Goal: Transaction & Acquisition: Purchase product/service

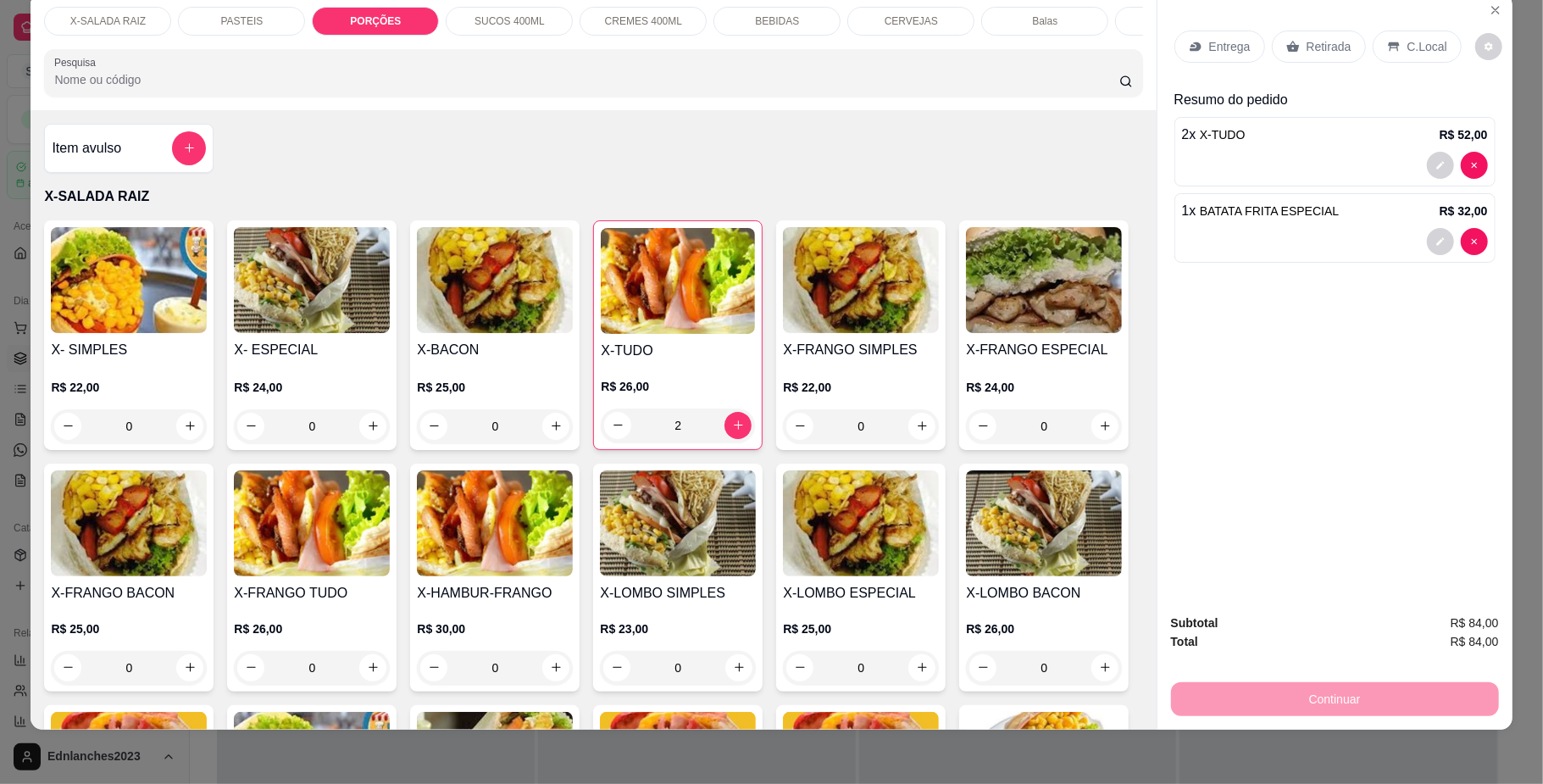
scroll to position [1752, 0]
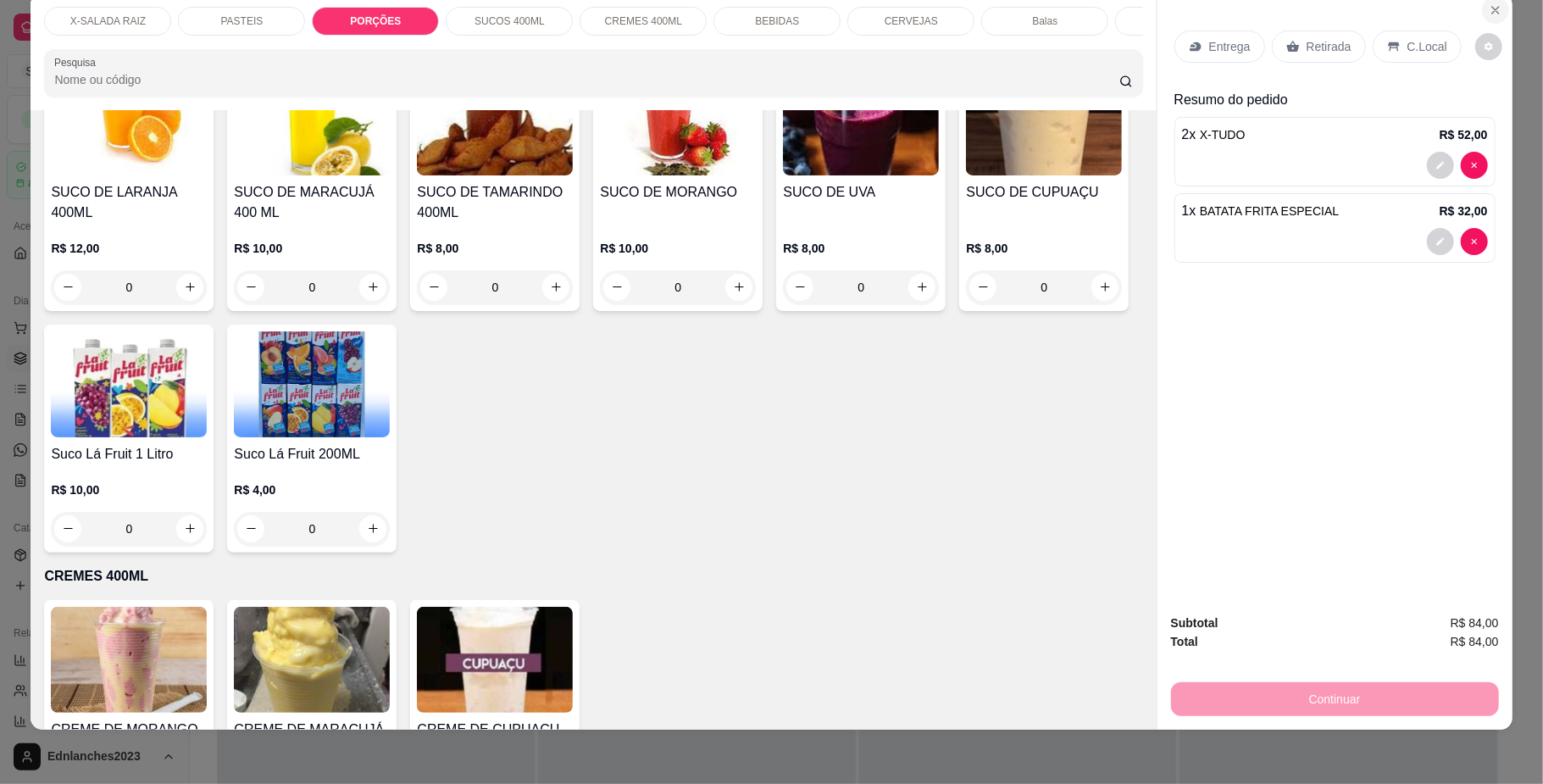
click at [1489, 3] on icon "Close" at bounding box center [1496, 10] width 14 height 14
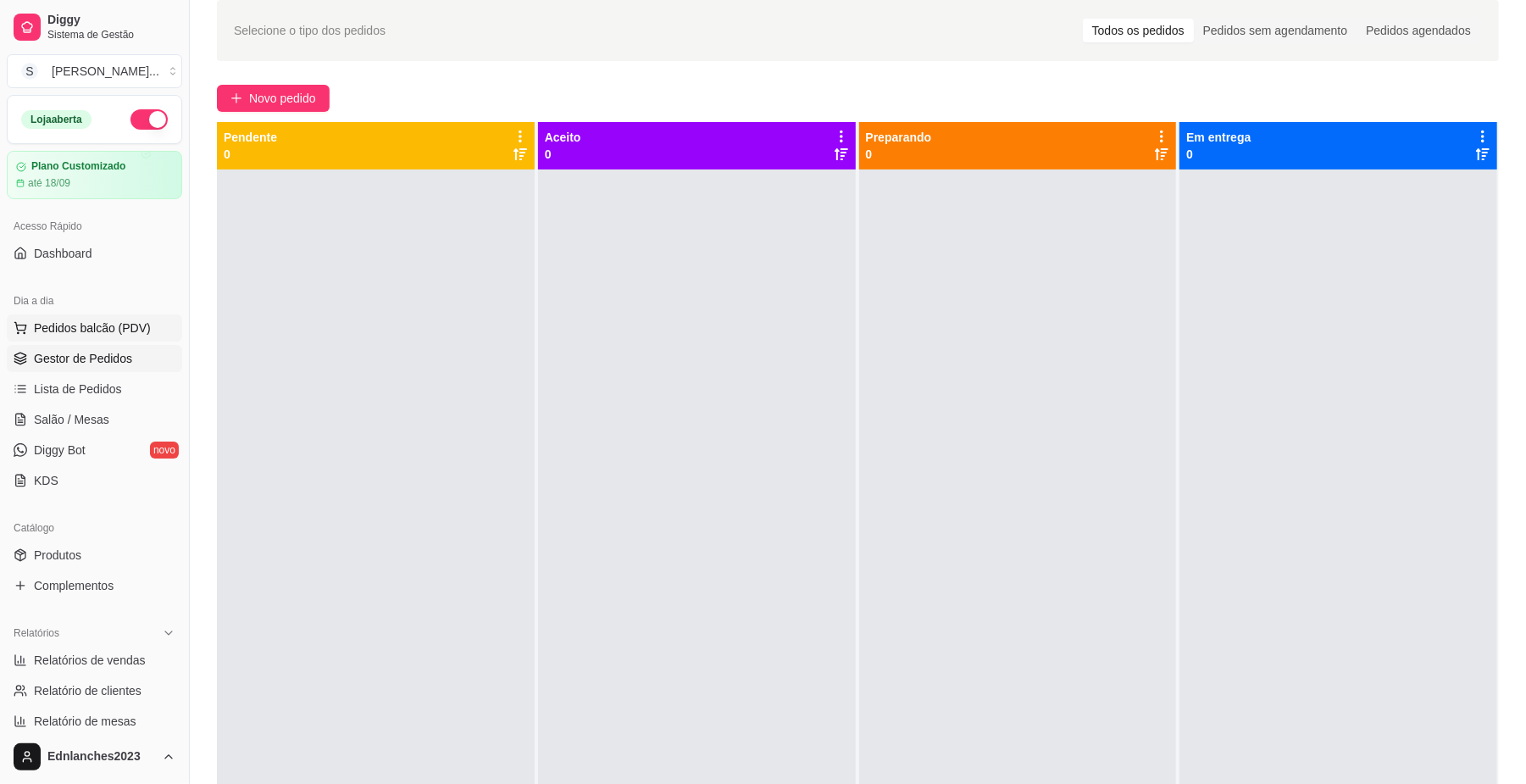
click at [91, 324] on span "Pedidos balcão (PDV)" at bounding box center [92, 328] width 117 height 17
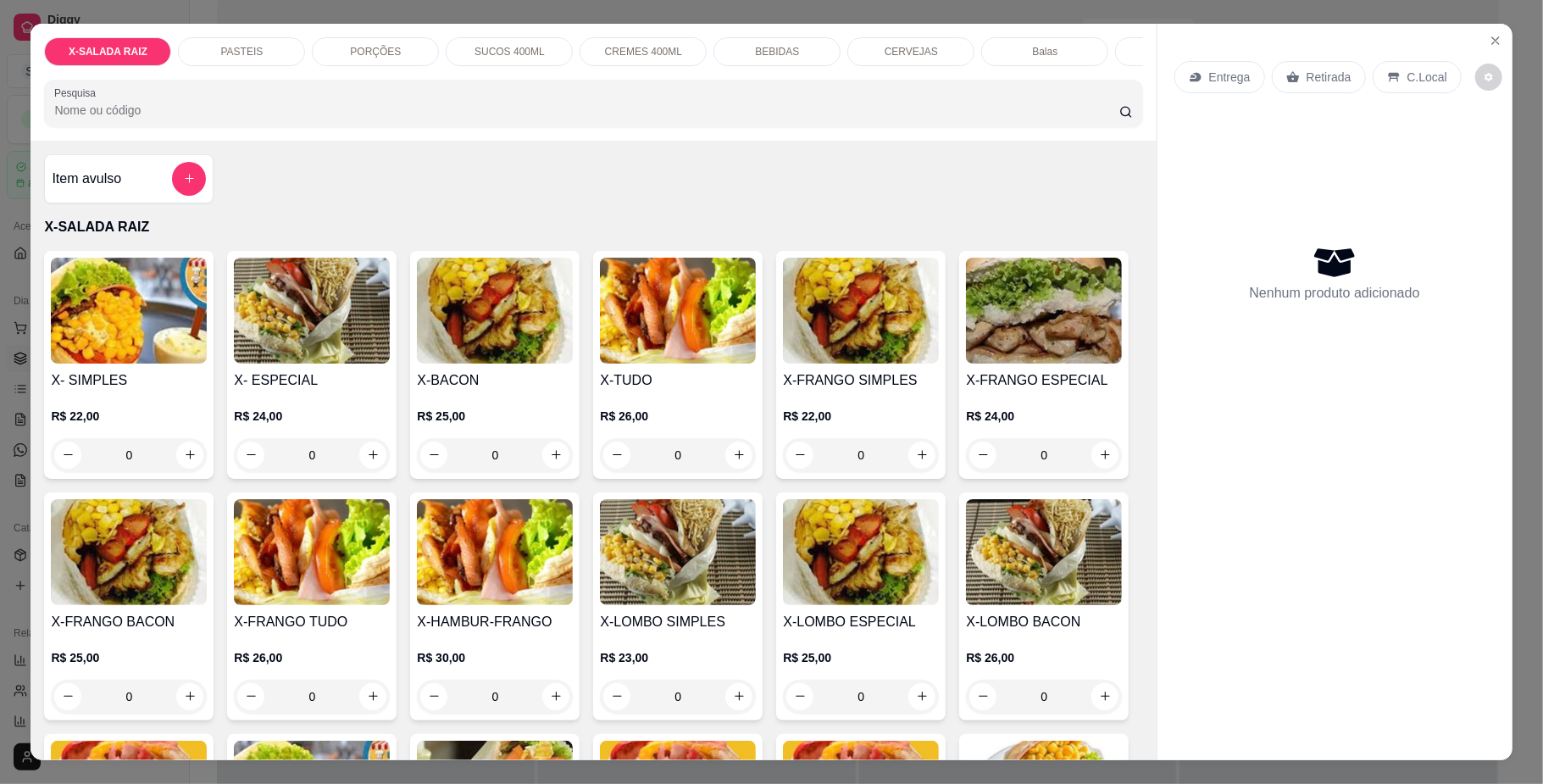
click at [756, 46] on p "BEBIDAS" at bounding box center [777, 52] width 44 height 14
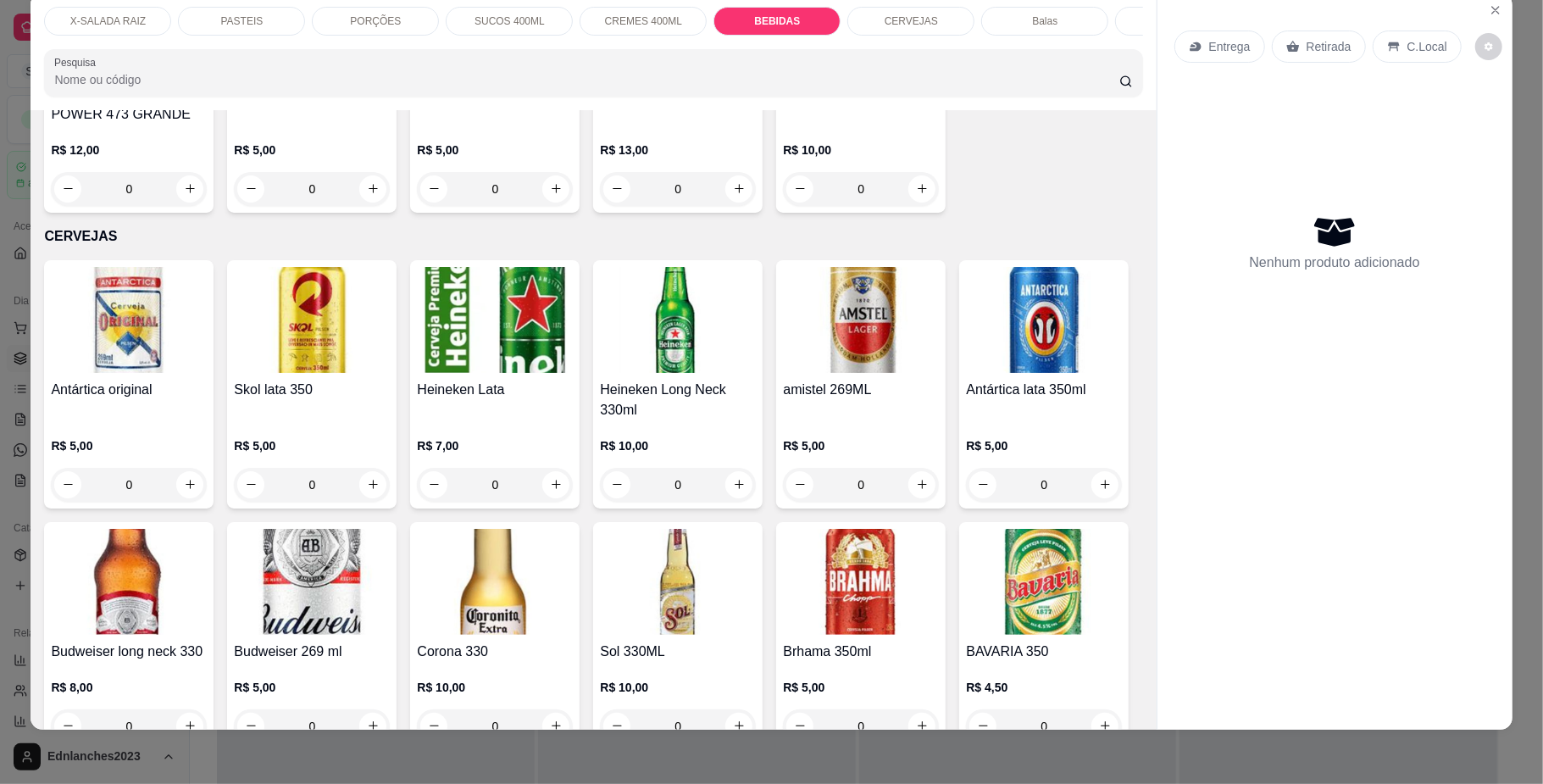
scroll to position [3184, 0]
click at [269, 25] on div "PASTEIS" at bounding box center [241, 21] width 127 height 29
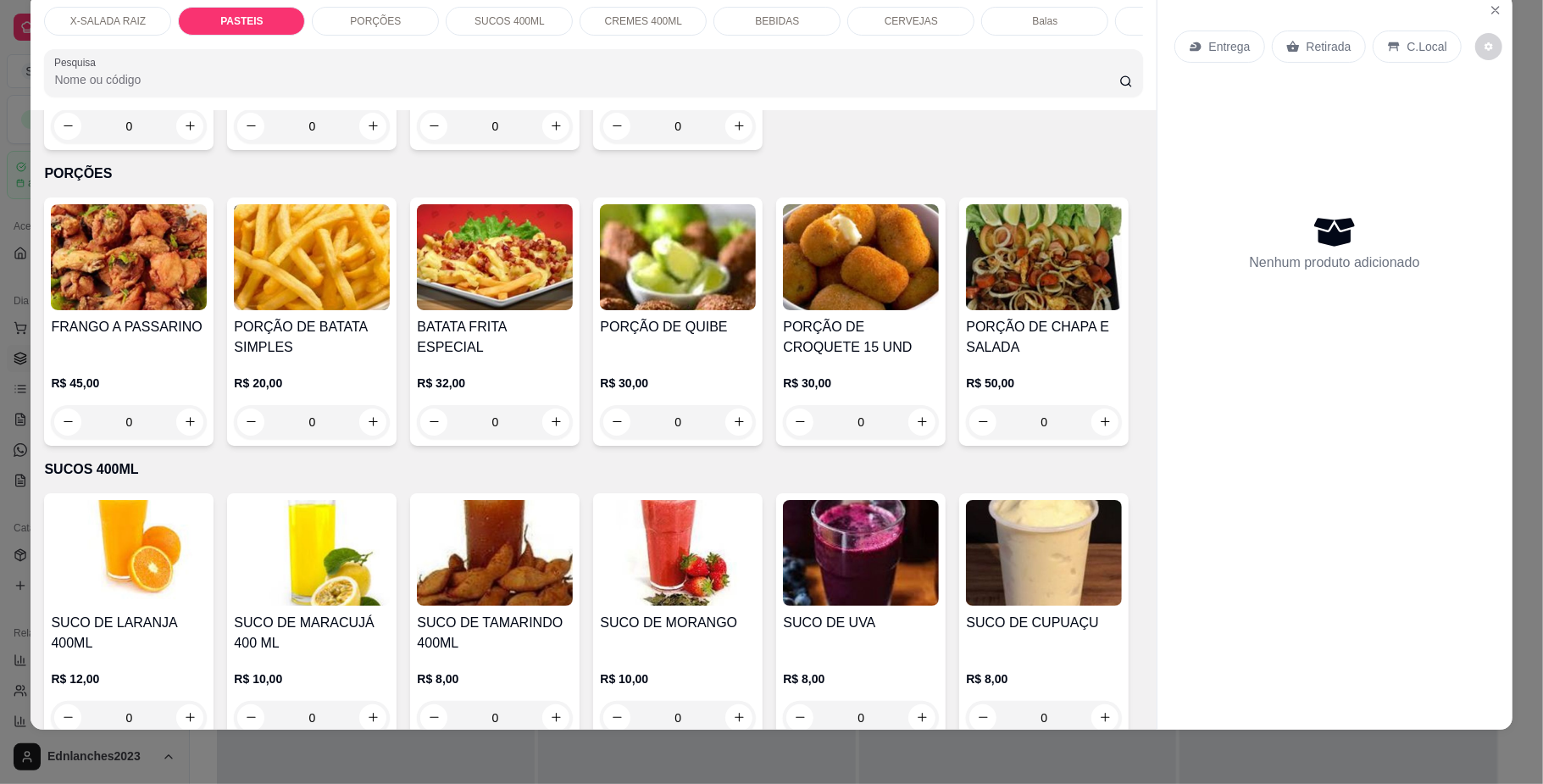
click at [361, 143] on div "0" at bounding box center [312, 126] width 156 height 34
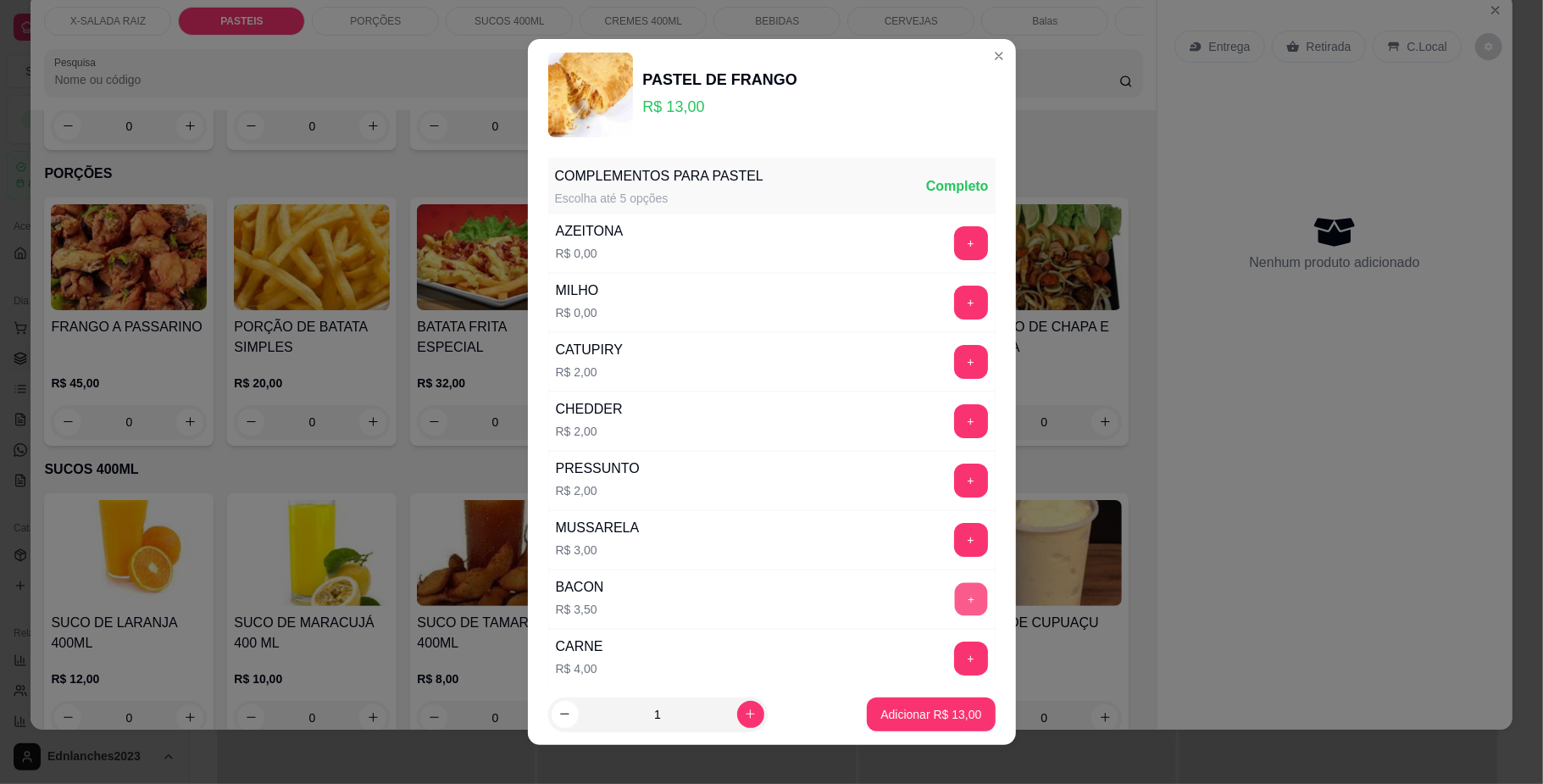
click at [954, 605] on button "+" at bounding box center [971, 599] width 33 height 33
click at [912, 705] on p "Adicionar R$ 16,50" at bounding box center [931, 713] width 98 height 16
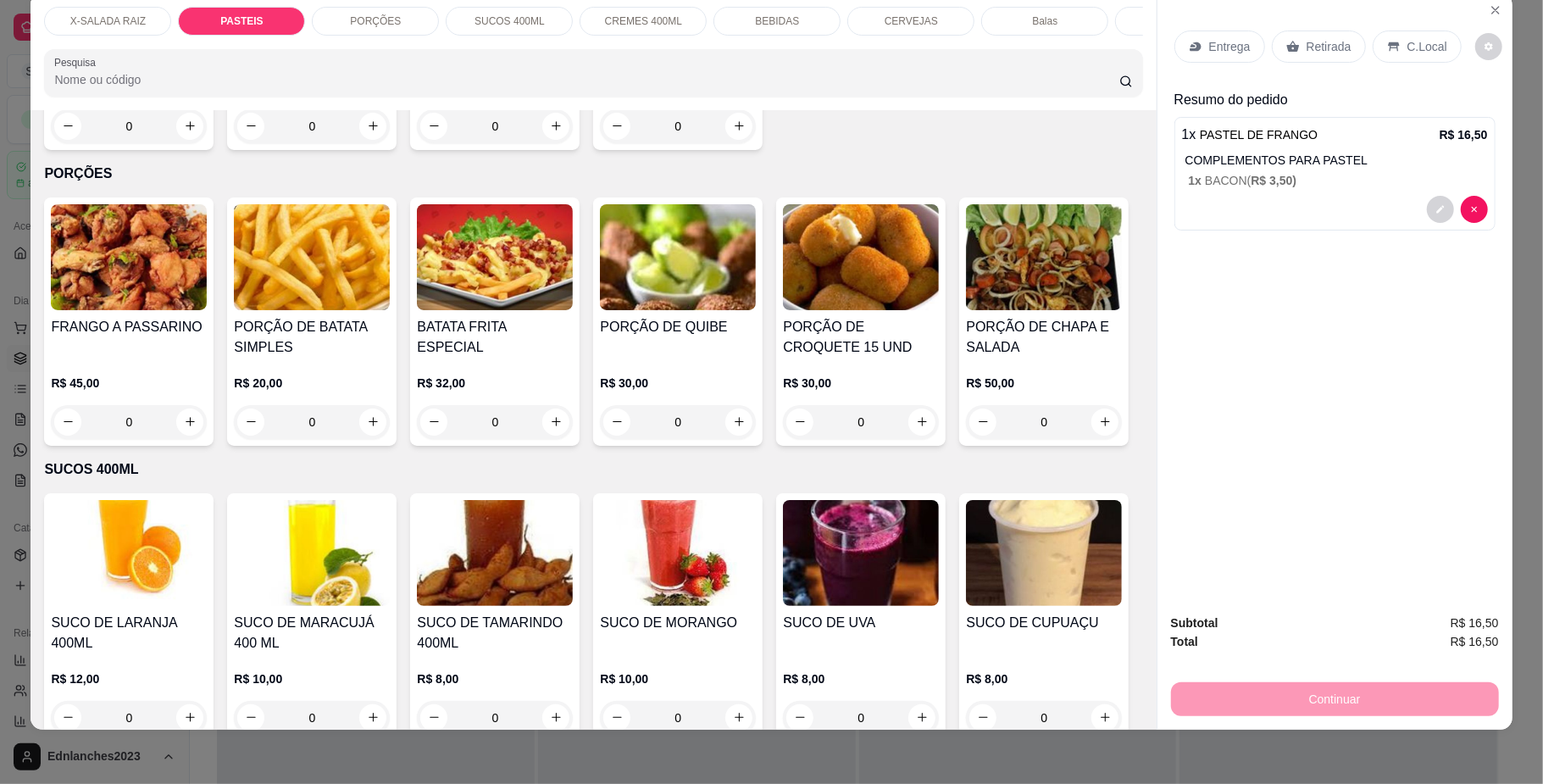
click at [126, 22] on p "X-SALADA RAIZ" at bounding box center [108, 21] width 75 height 14
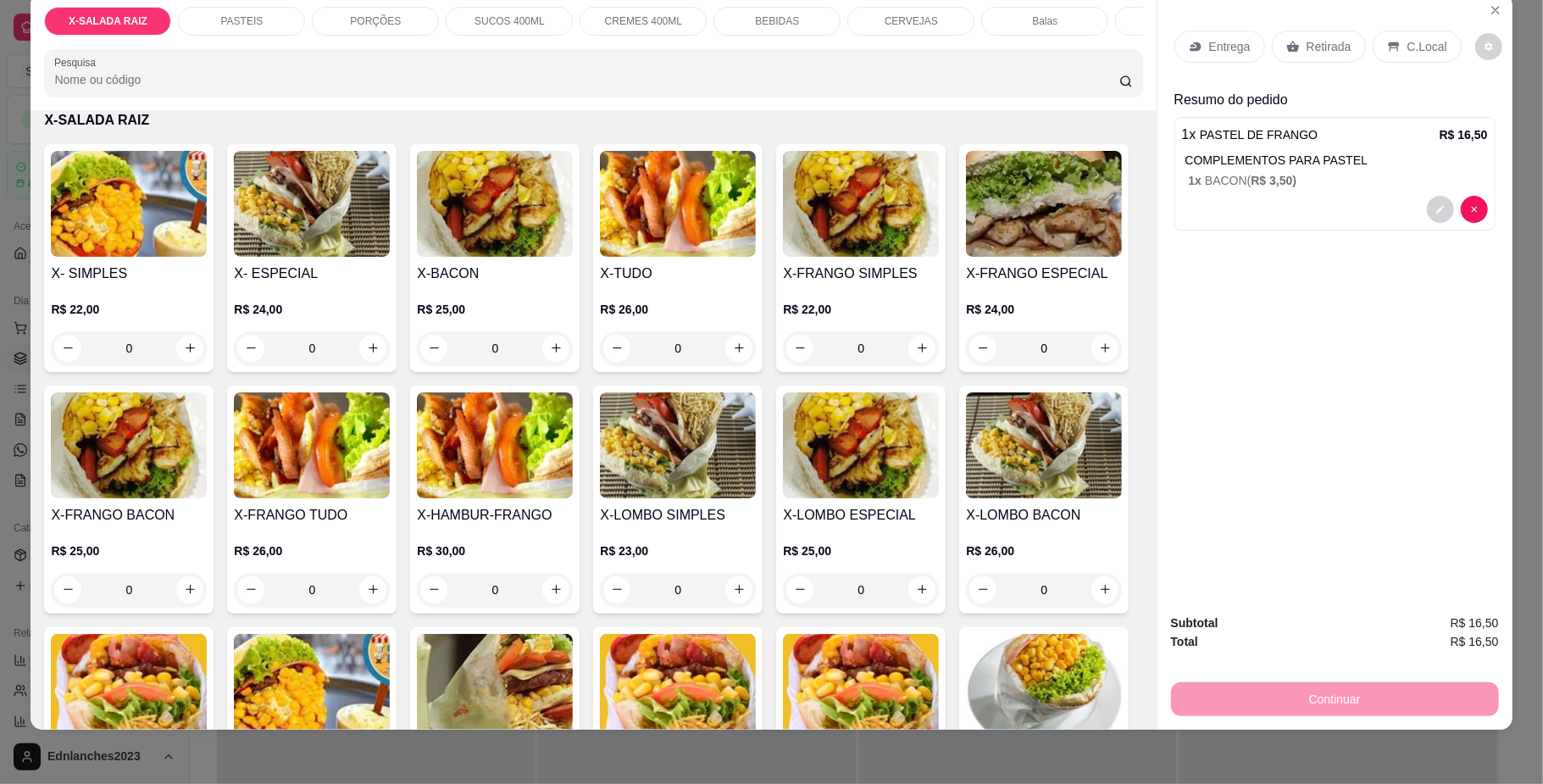
click at [760, 17] on p "BEBIDAS" at bounding box center [777, 21] width 44 height 14
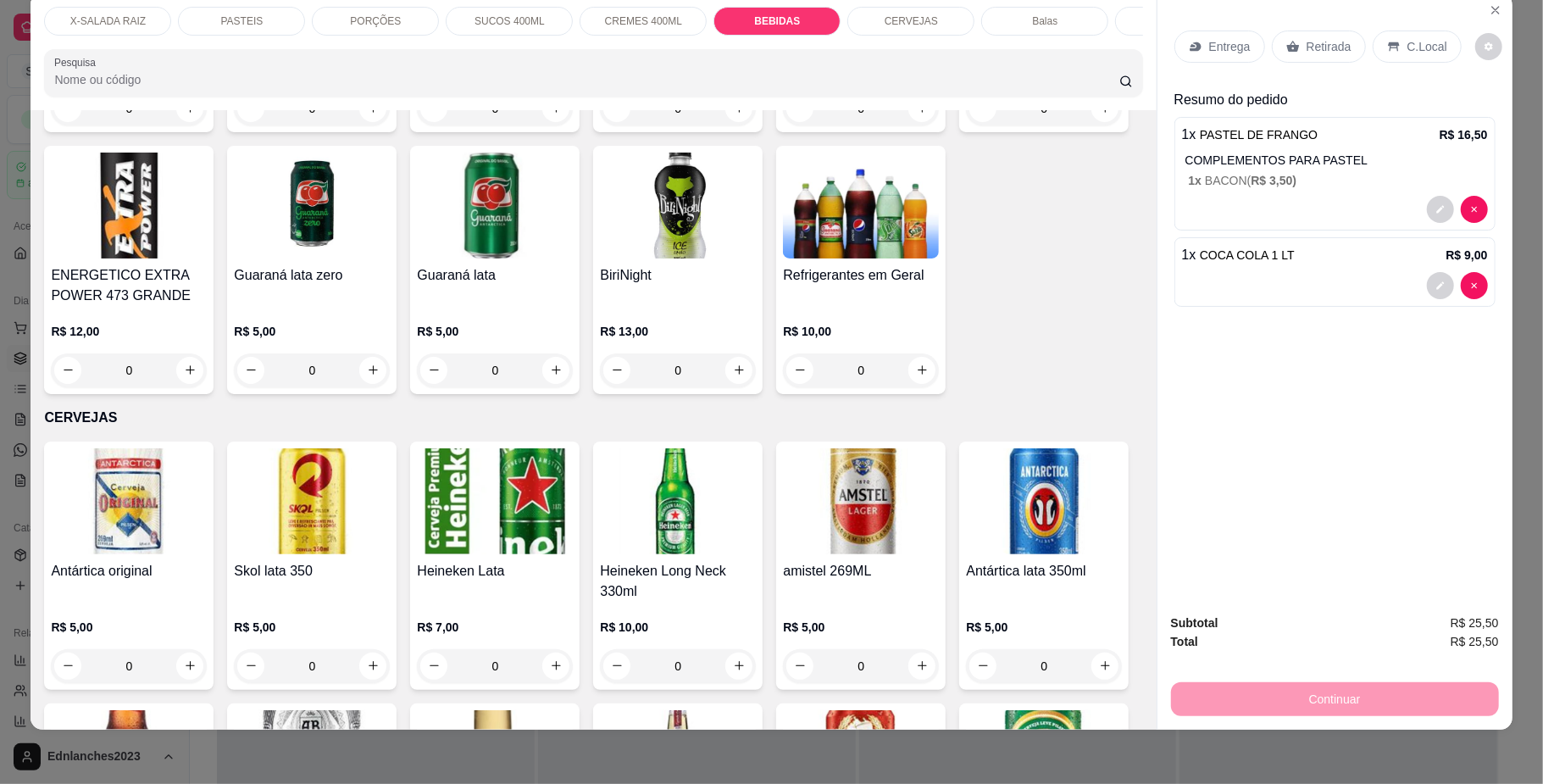
type input "2"
click at [1311, 52] on p "Retirada" at bounding box center [1329, 47] width 45 height 17
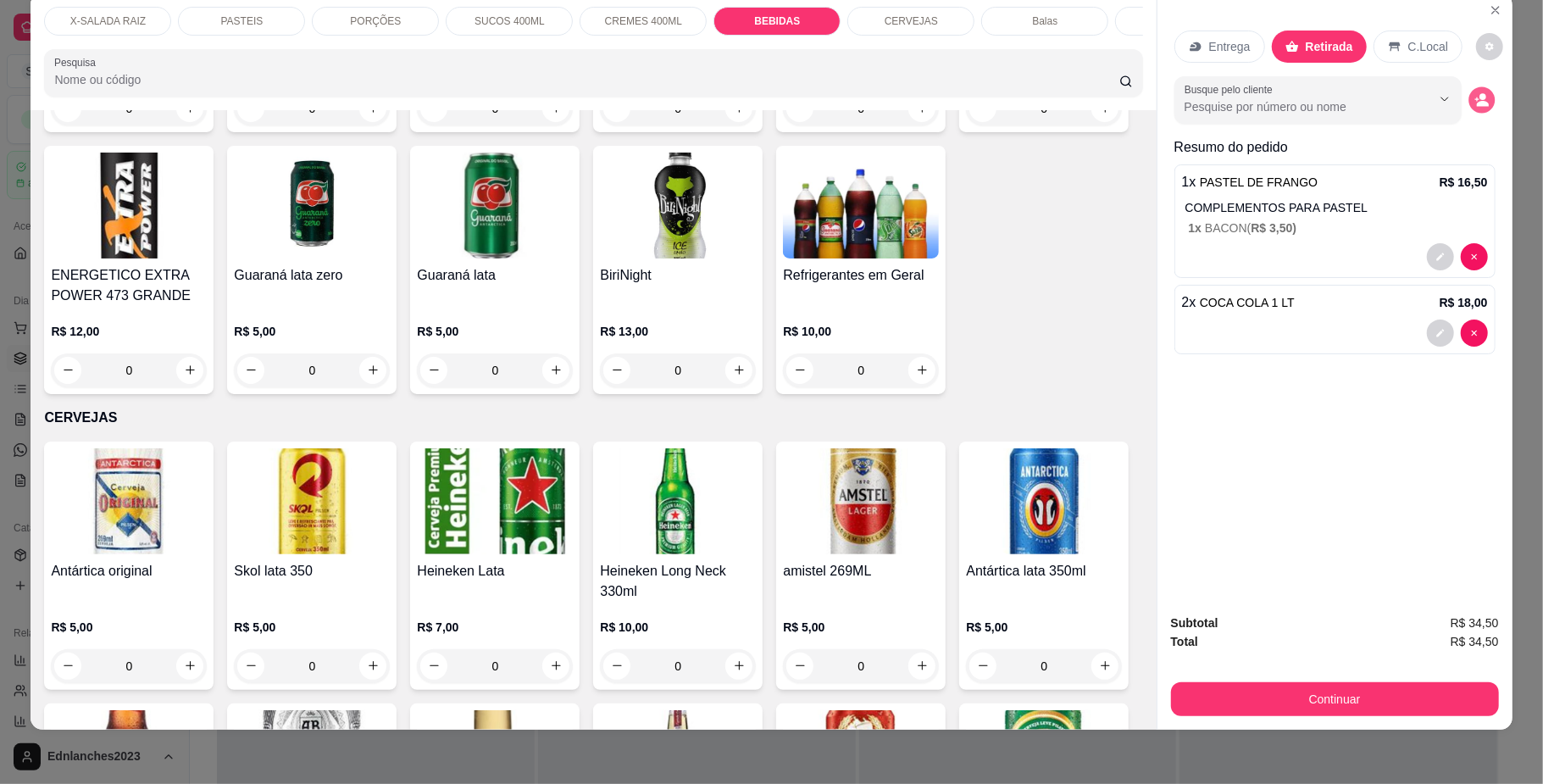
click at [1475, 103] on icon "decrease-product-quantity" at bounding box center [1481, 99] width 15 height 15
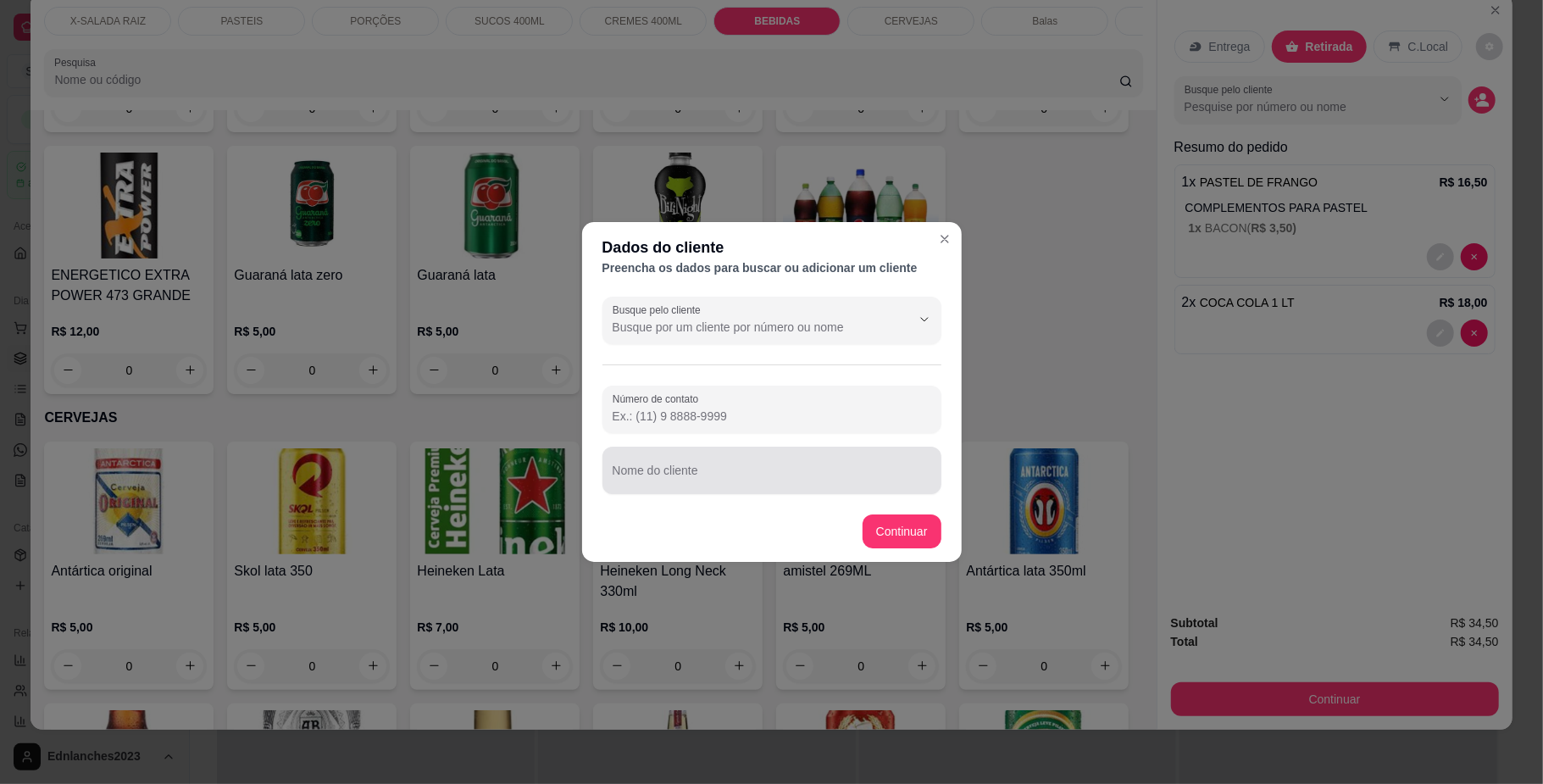
click at [631, 461] on div at bounding box center [772, 471] width 319 height 34
type input "MESA"
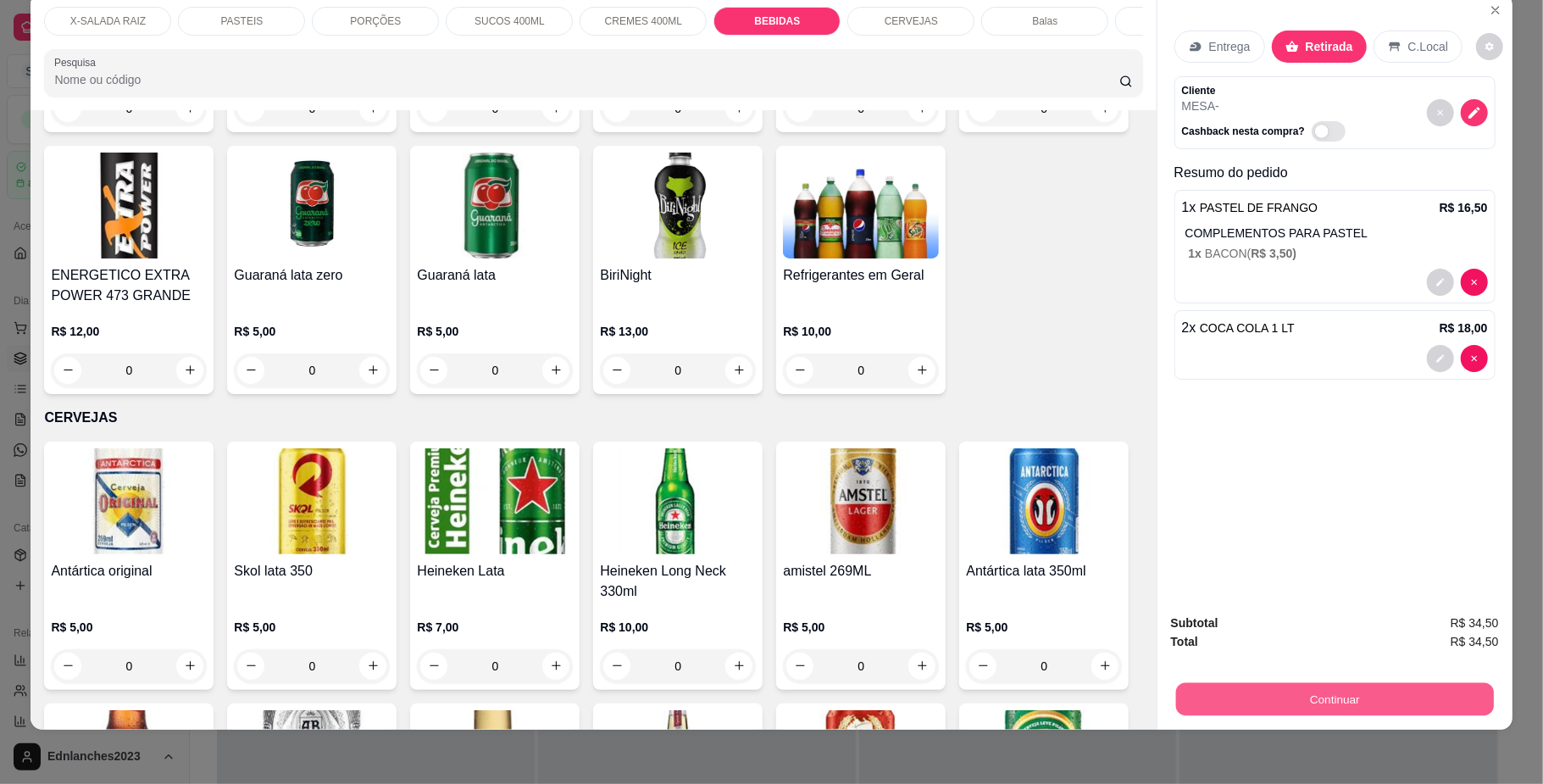
click at [1288, 686] on button "Continuar" at bounding box center [1335, 699] width 318 height 33
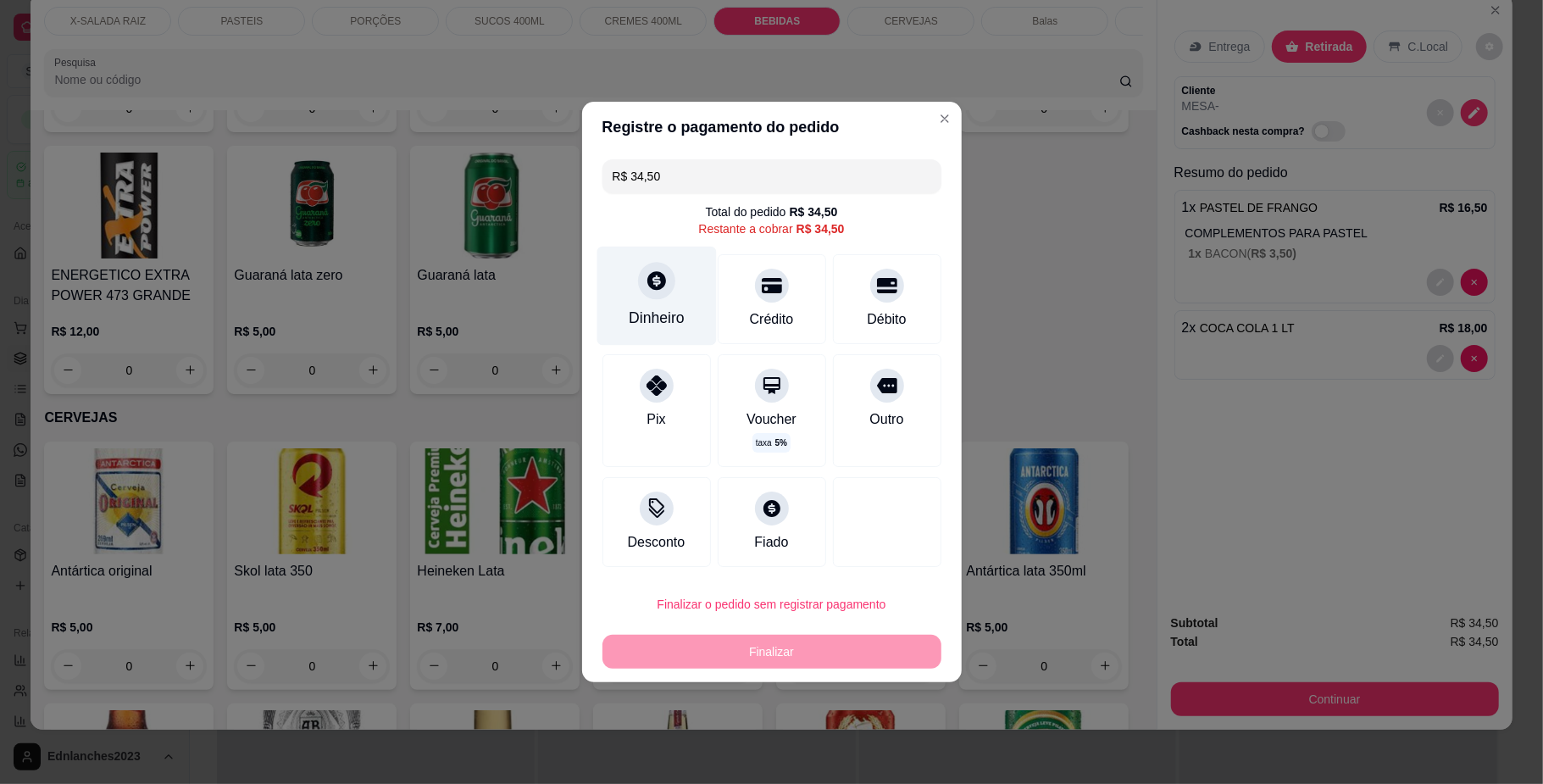
click at [660, 302] on div "Dinheiro" at bounding box center [656, 296] width 120 height 99
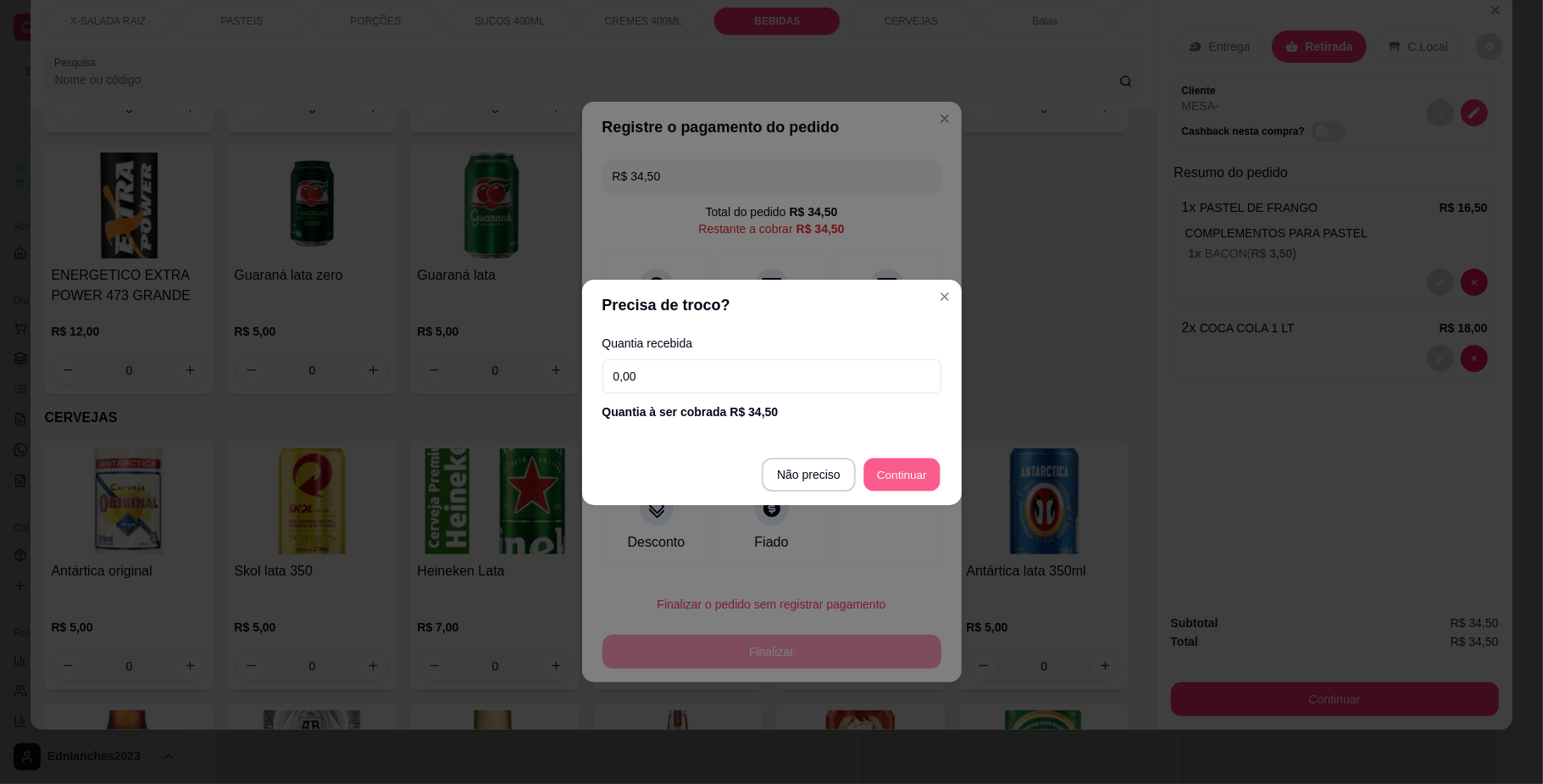
type input "R$ 0,00"
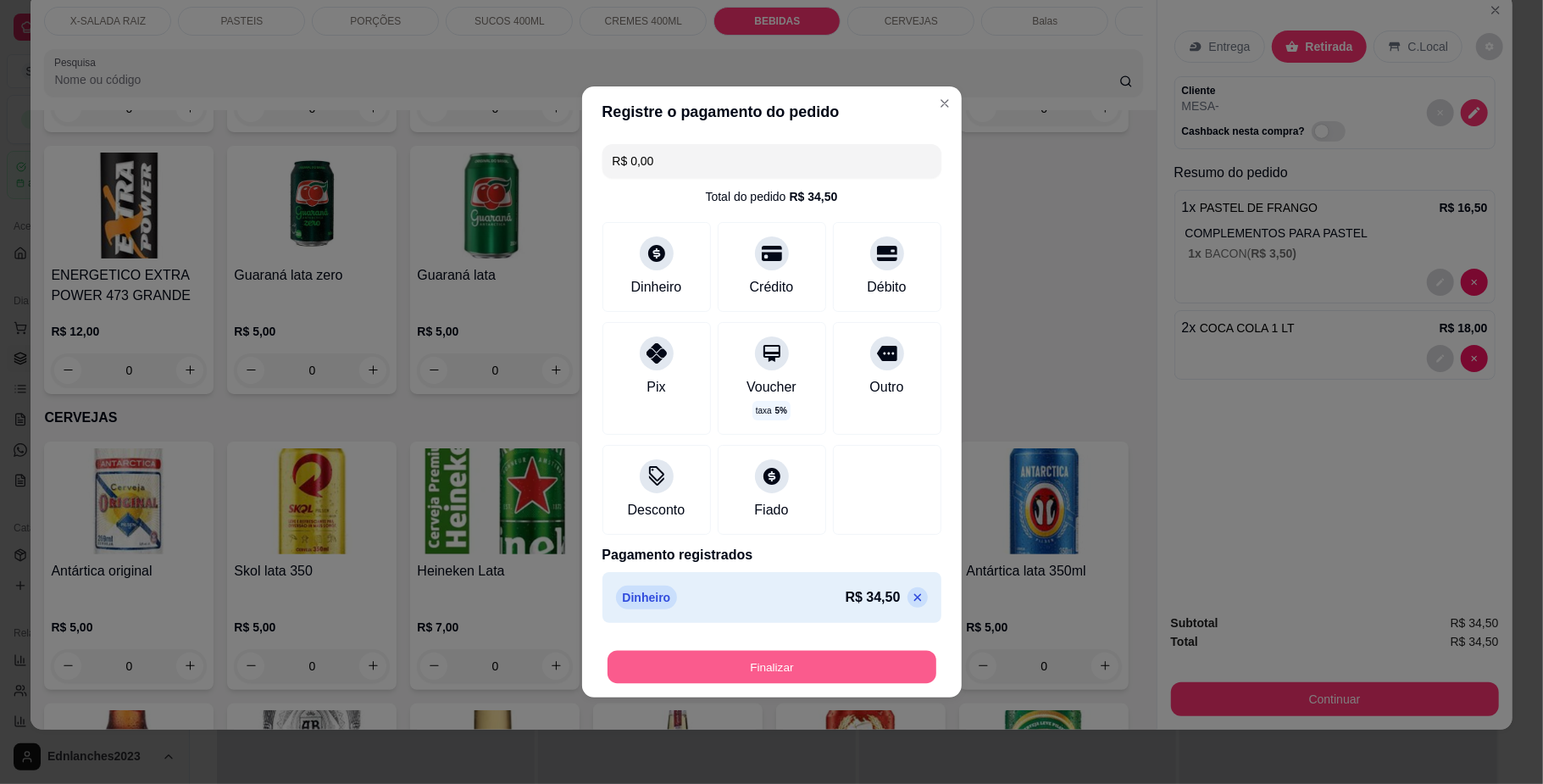
click at [810, 662] on button "Finalizar" at bounding box center [772, 667] width 329 height 33
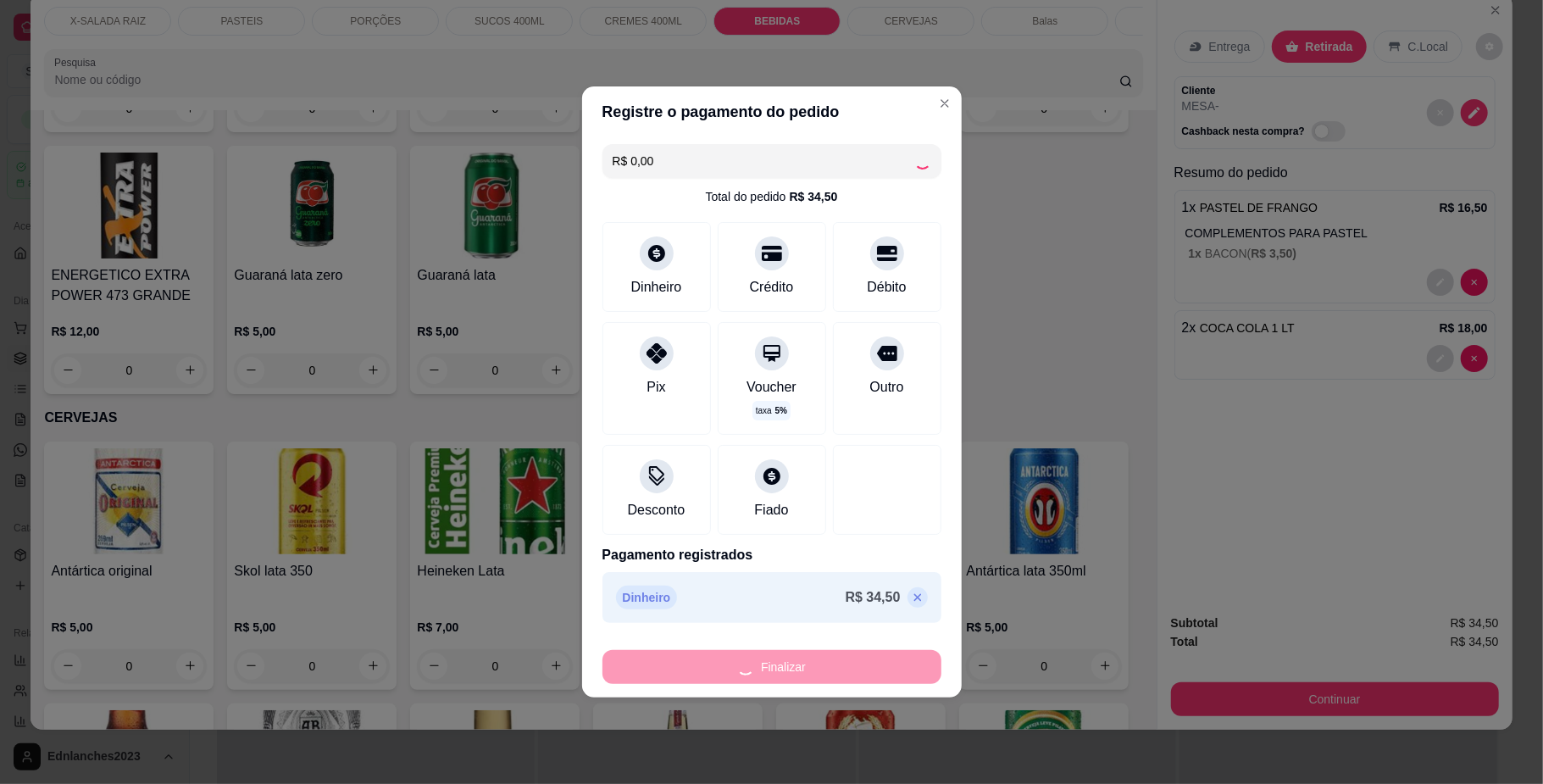
type input "0"
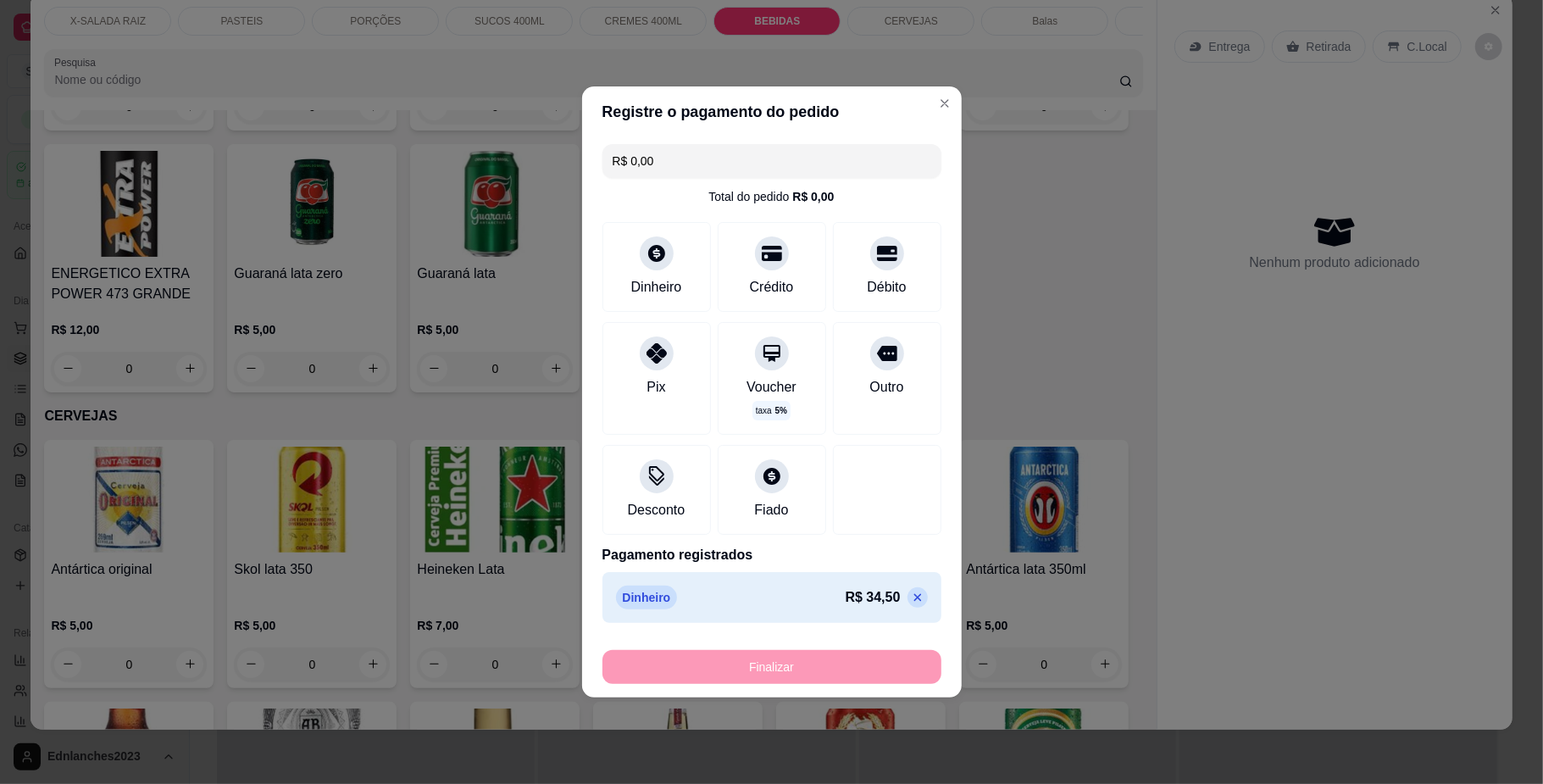
type input "-R$ 34,50"
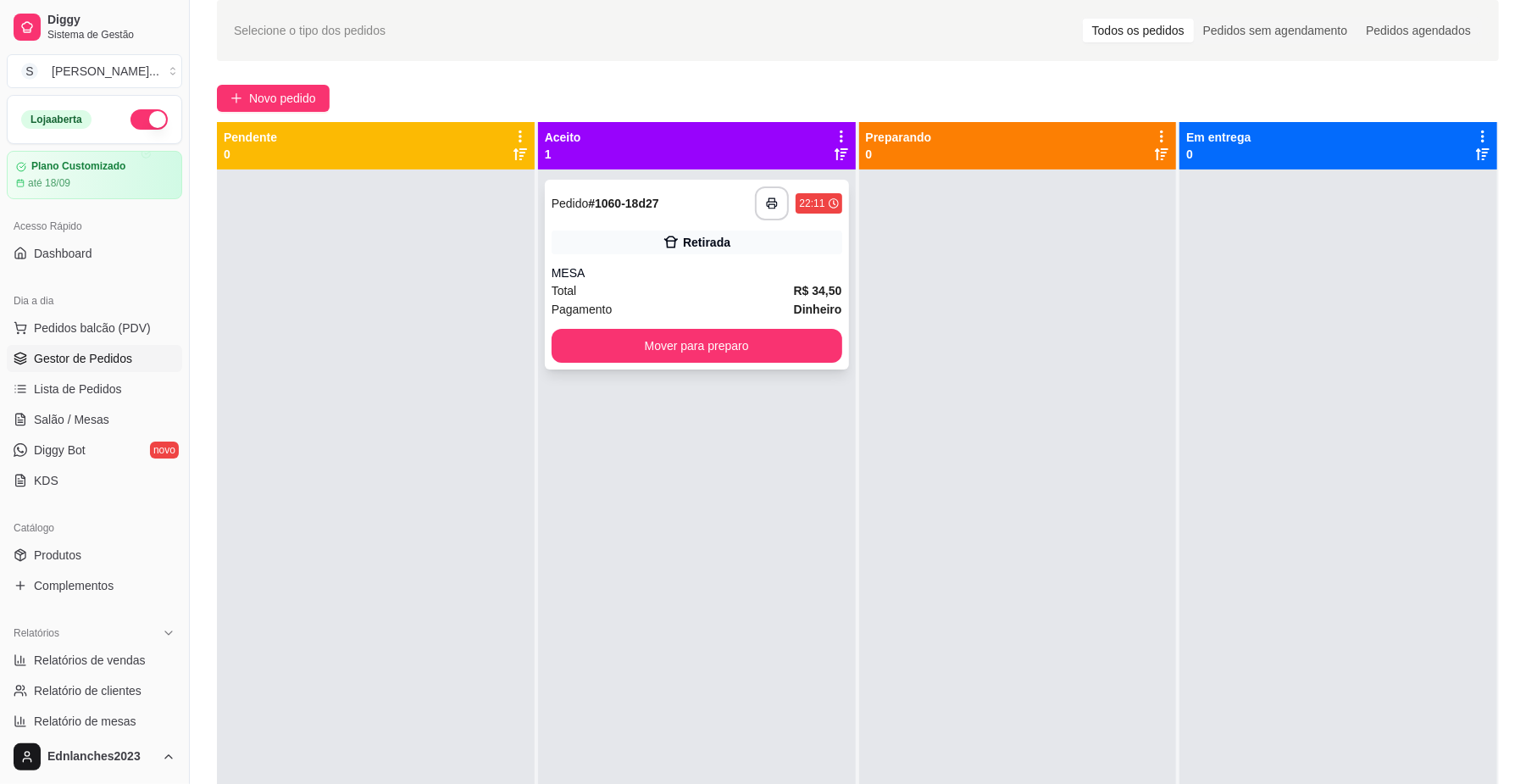
click at [706, 265] on div "MESA" at bounding box center [697, 272] width 291 height 17
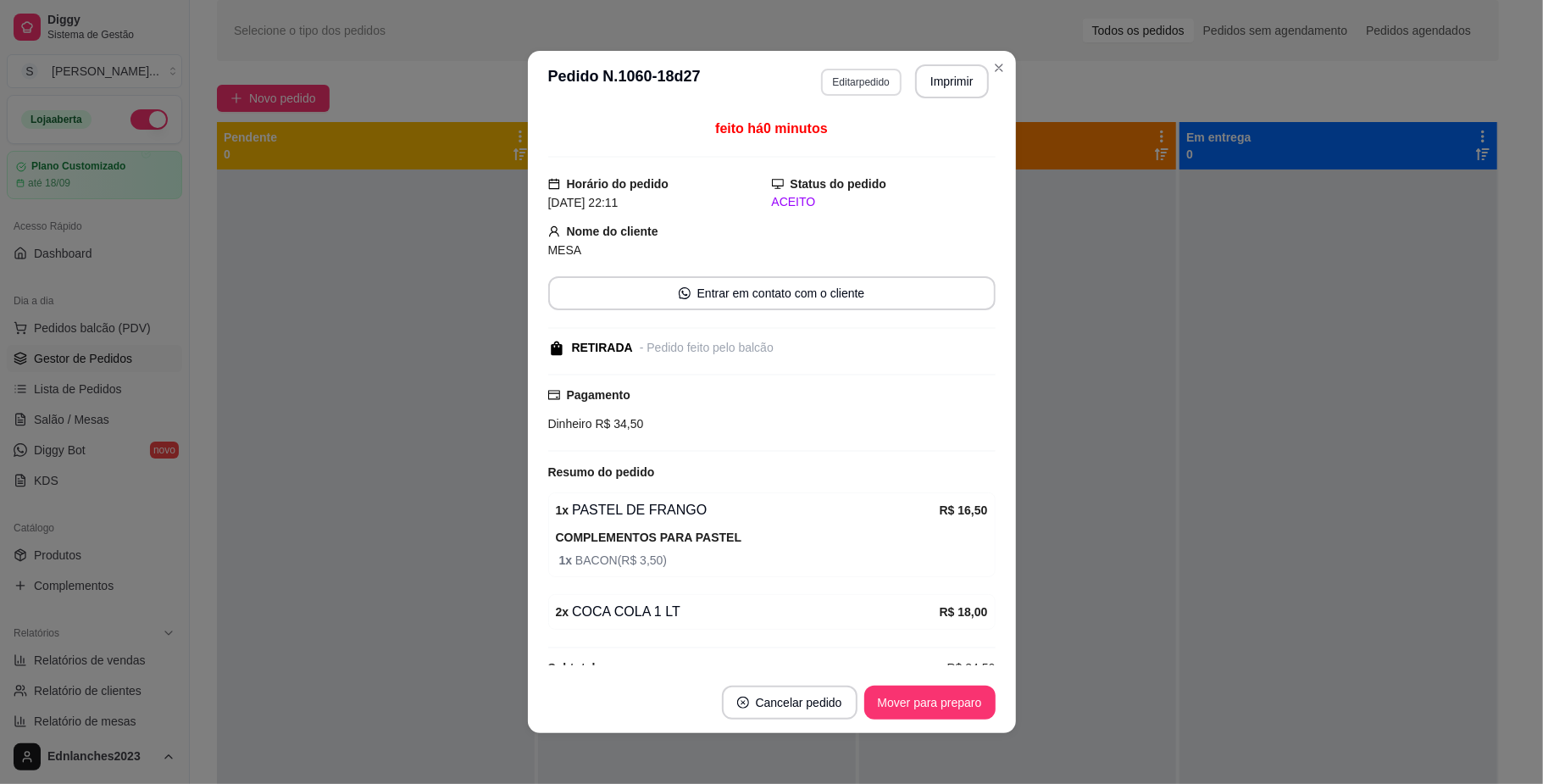
click at [868, 86] on button "Editar pedido" at bounding box center [861, 82] width 80 height 27
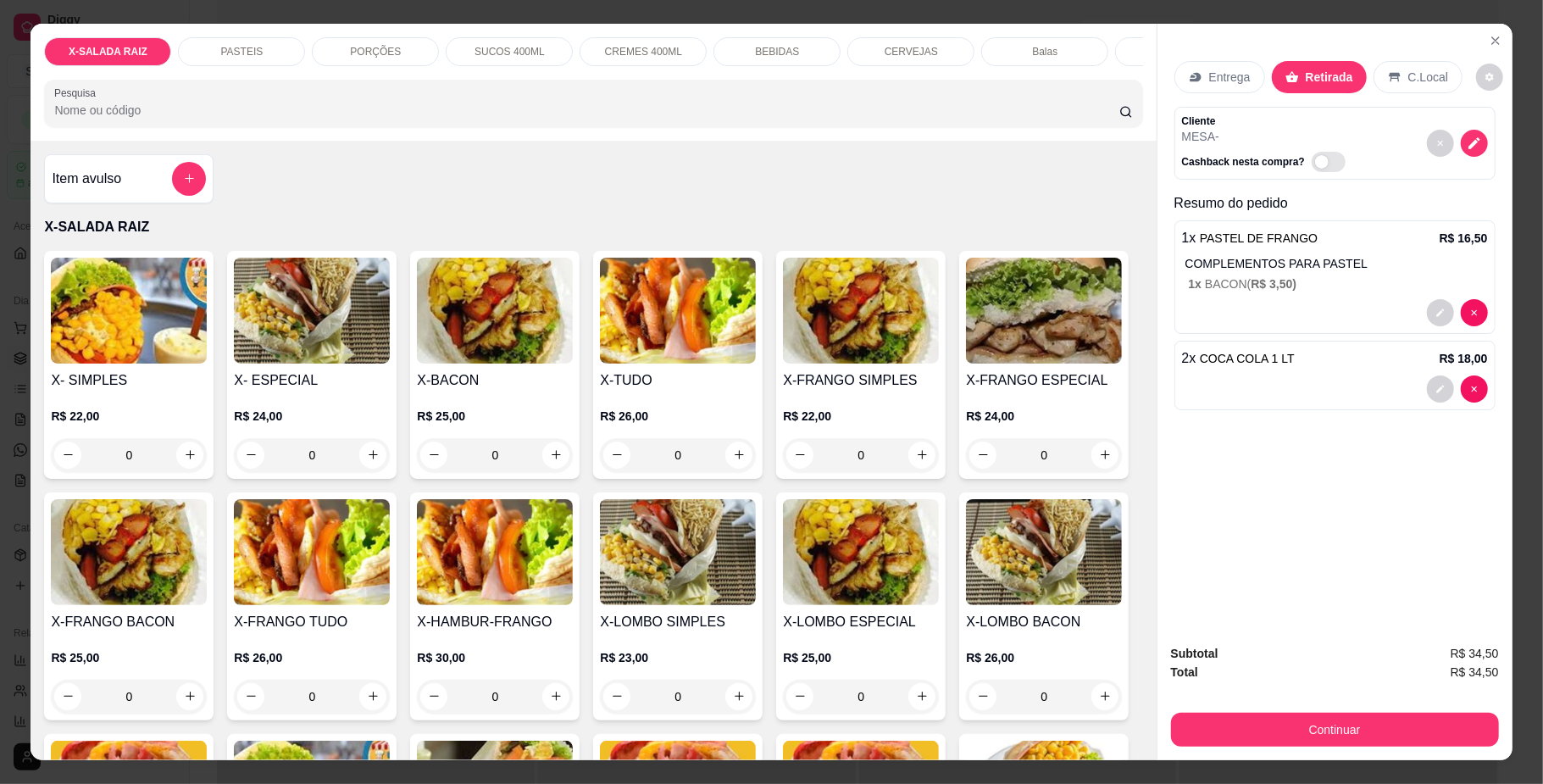
click at [79, 189] on h4 "Item avulso" at bounding box center [86, 178] width 69 height 20
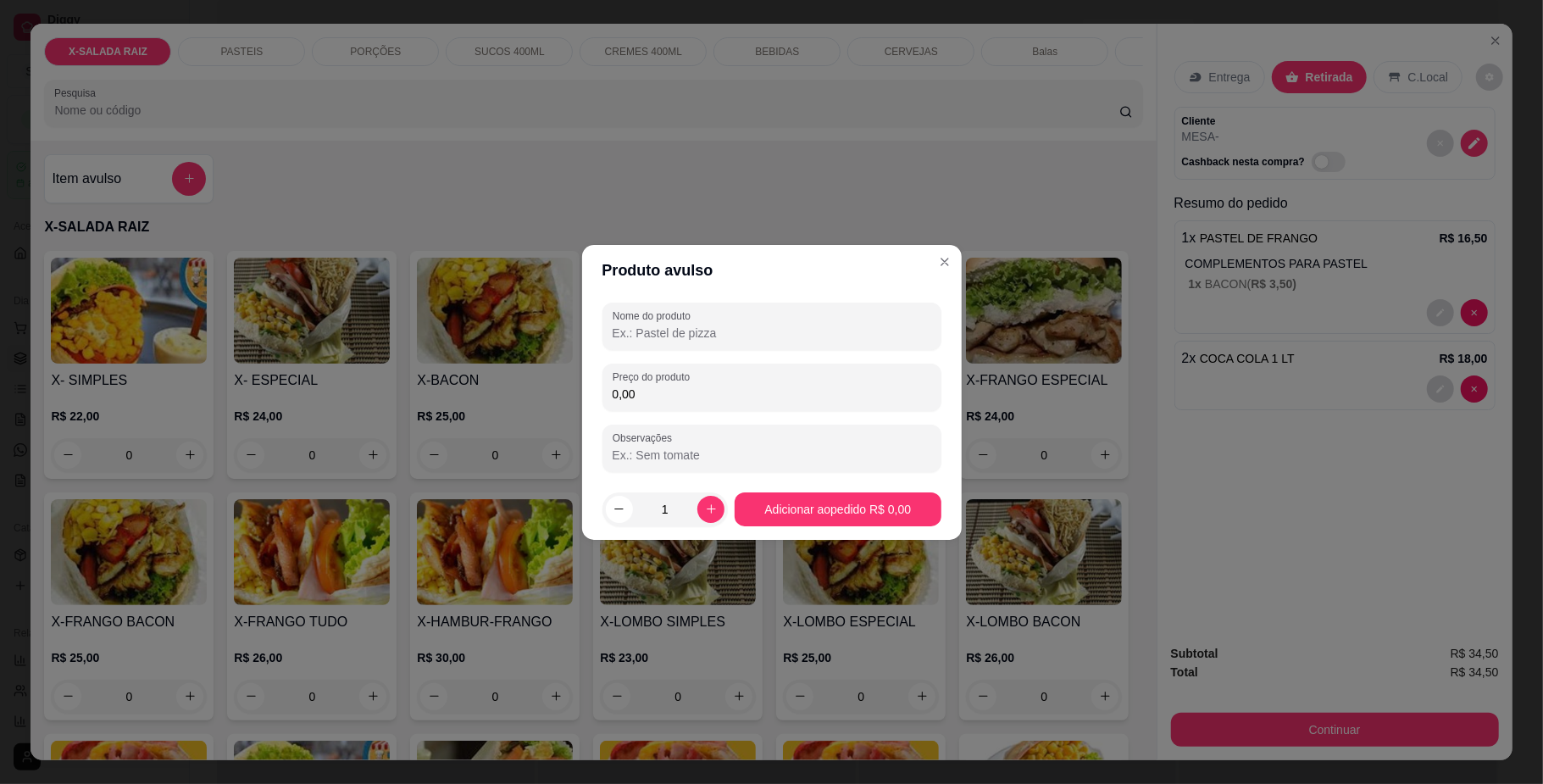
click at [651, 334] on input "Nome do produto" at bounding box center [772, 333] width 319 height 17
type input "SANDUICHE"
click at [648, 383] on label "Preço do produto" at bounding box center [654, 376] width 83 height 15
click at [648, 385] on input "0,00" at bounding box center [772, 394] width 319 height 17
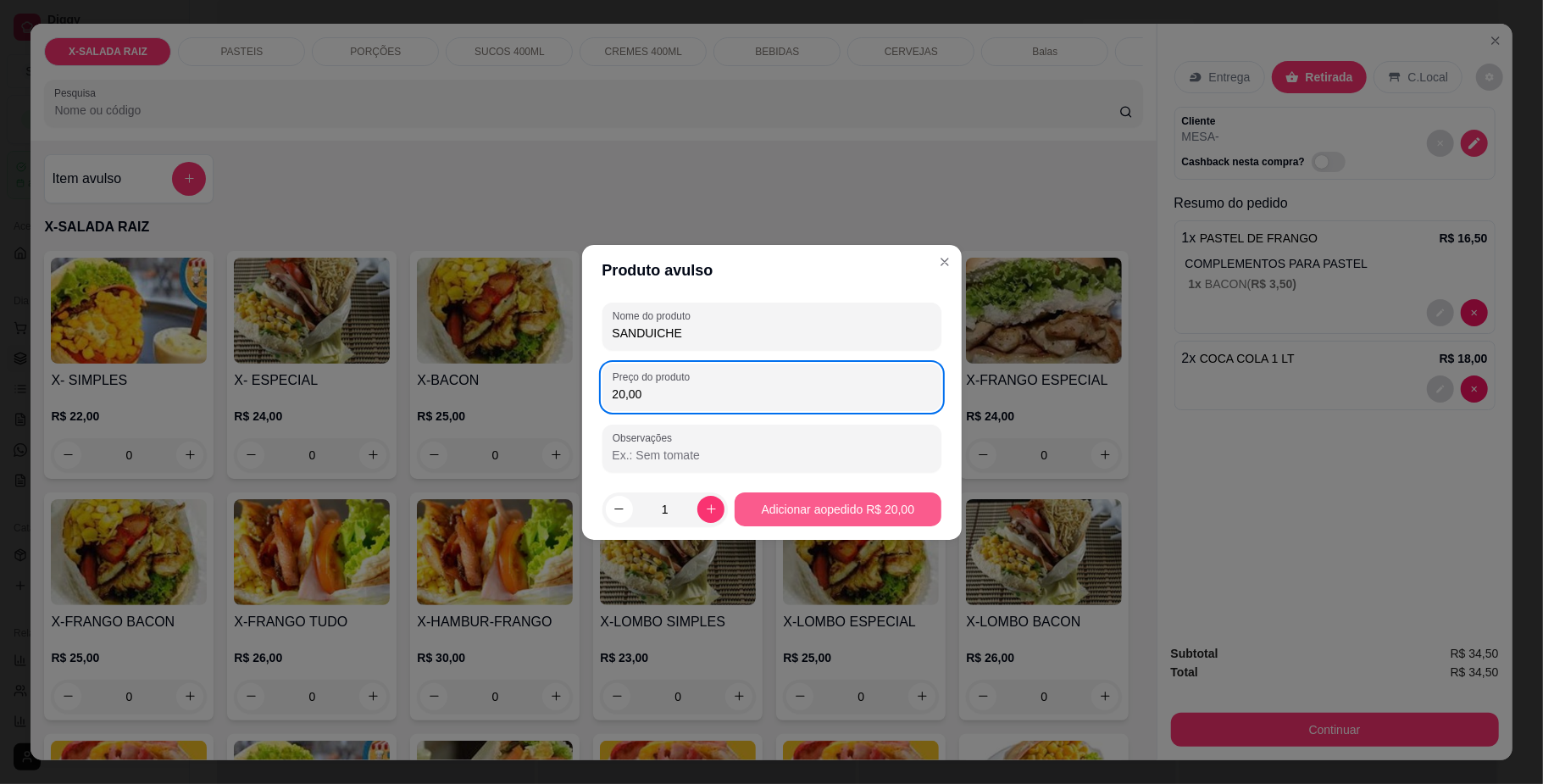
type input "20,00"
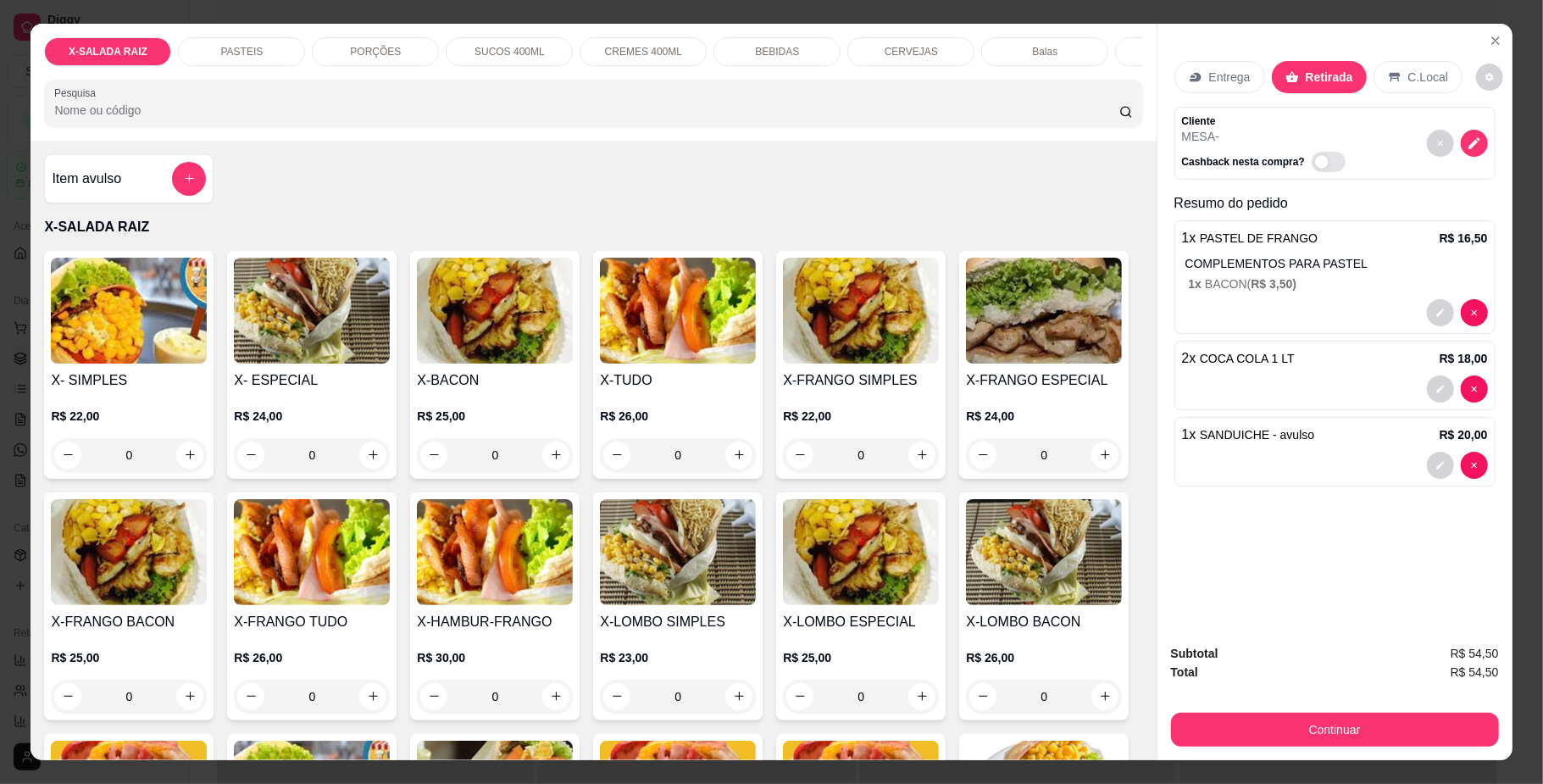
click at [95, 189] on h4 "Item avulso" at bounding box center [86, 178] width 69 height 20
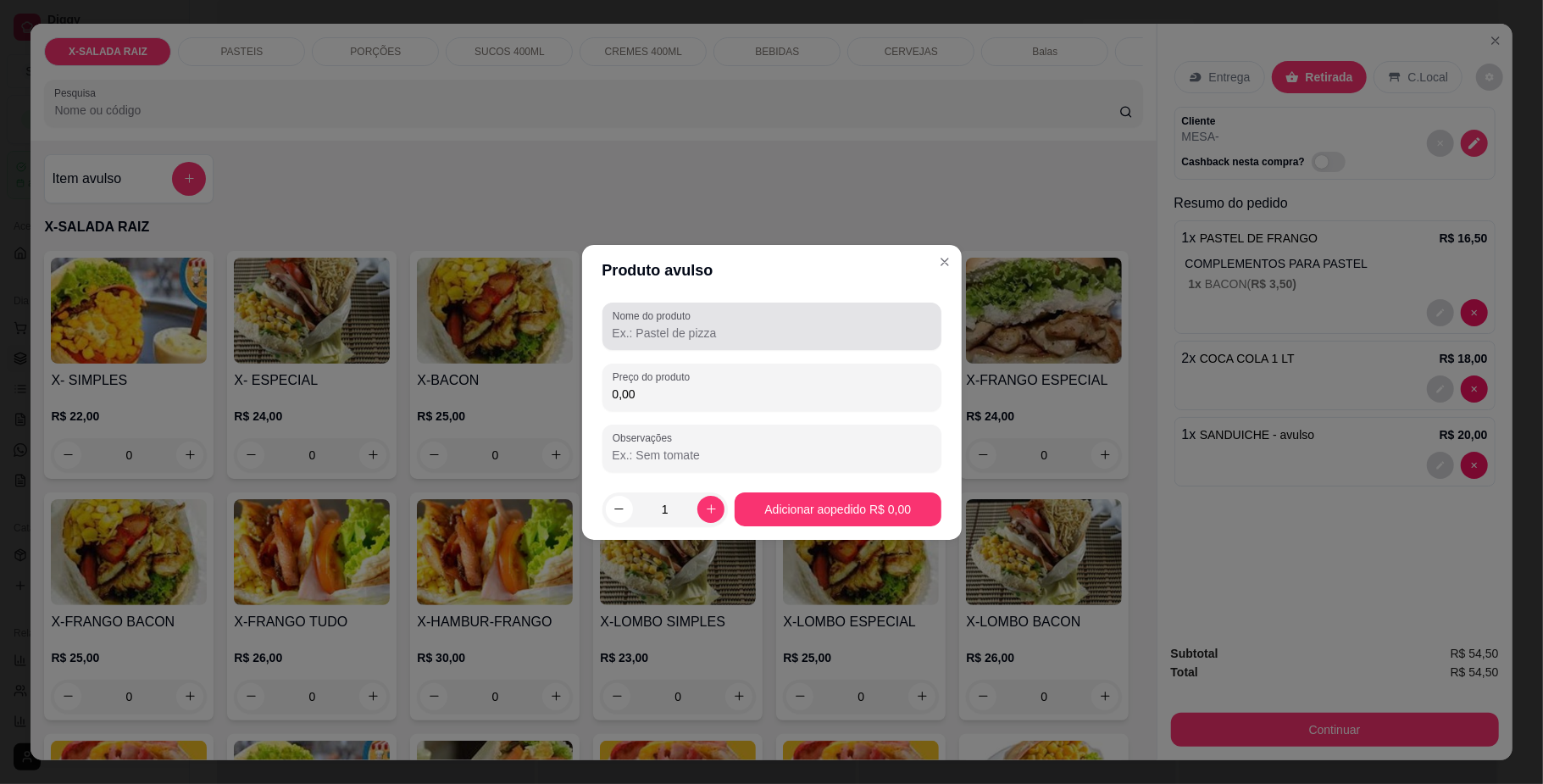
click at [684, 330] on input "Nome do produto" at bounding box center [772, 333] width 319 height 17
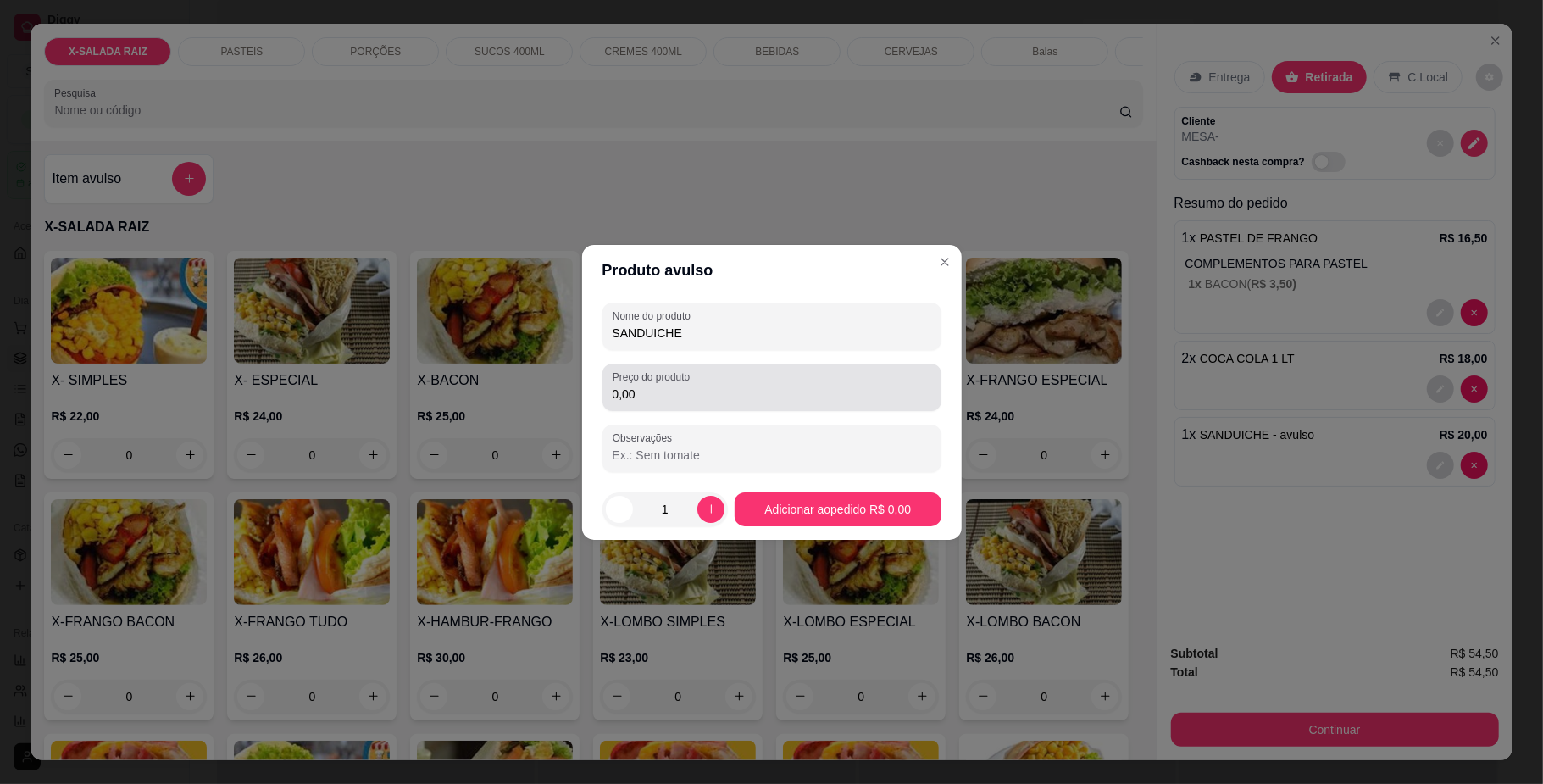
type input "SANDUICHE"
click at [663, 400] on input "0,00" at bounding box center [772, 394] width 319 height 17
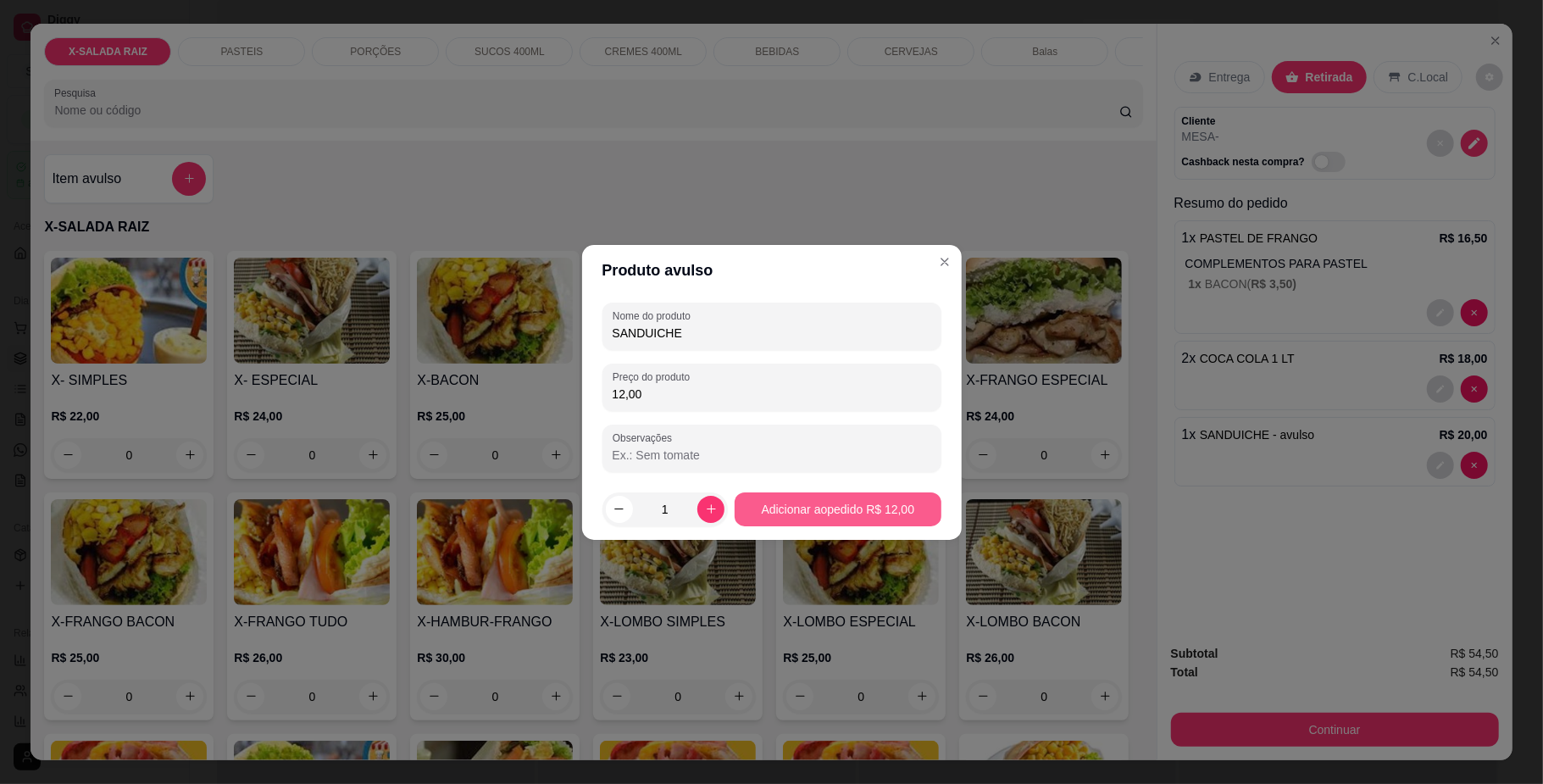
type input "12,00"
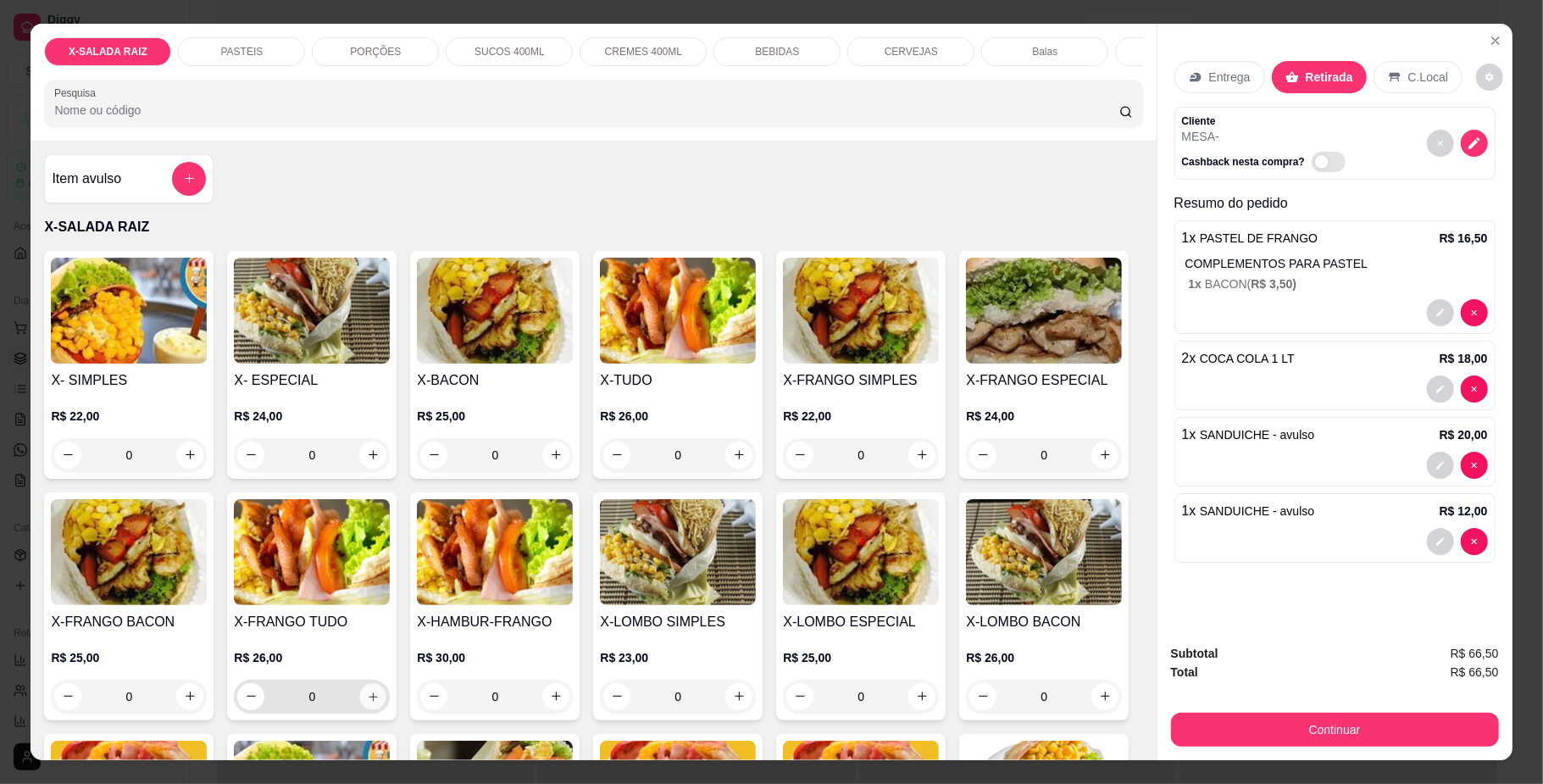
click at [379, 702] on icon "increase-product-quantity" at bounding box center [373, 695] width 13 height 13
type input "1"
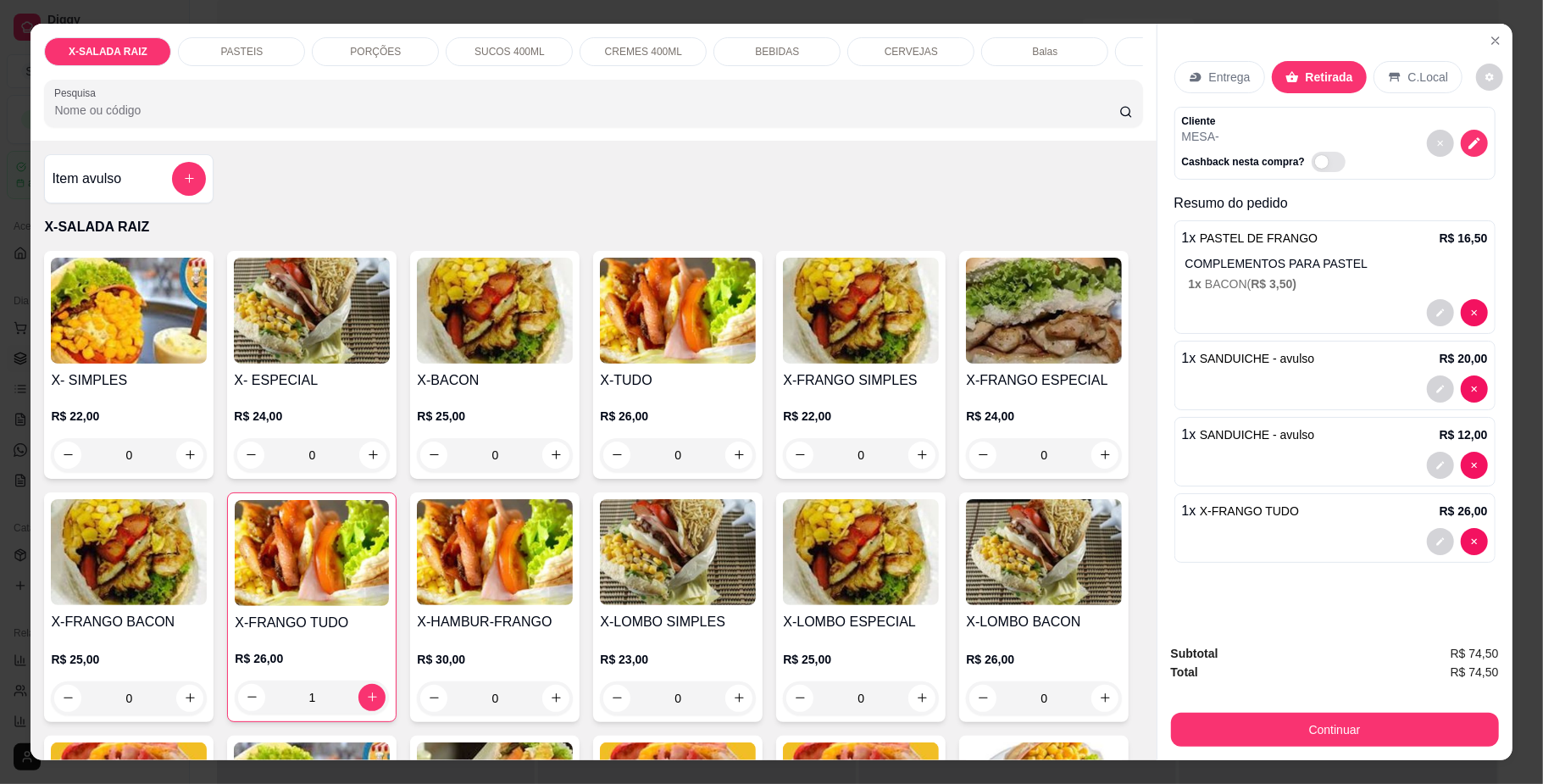
click at [771, 51] on p "BEBIDAS" at bounding box center [777, 52] width 44 height 14
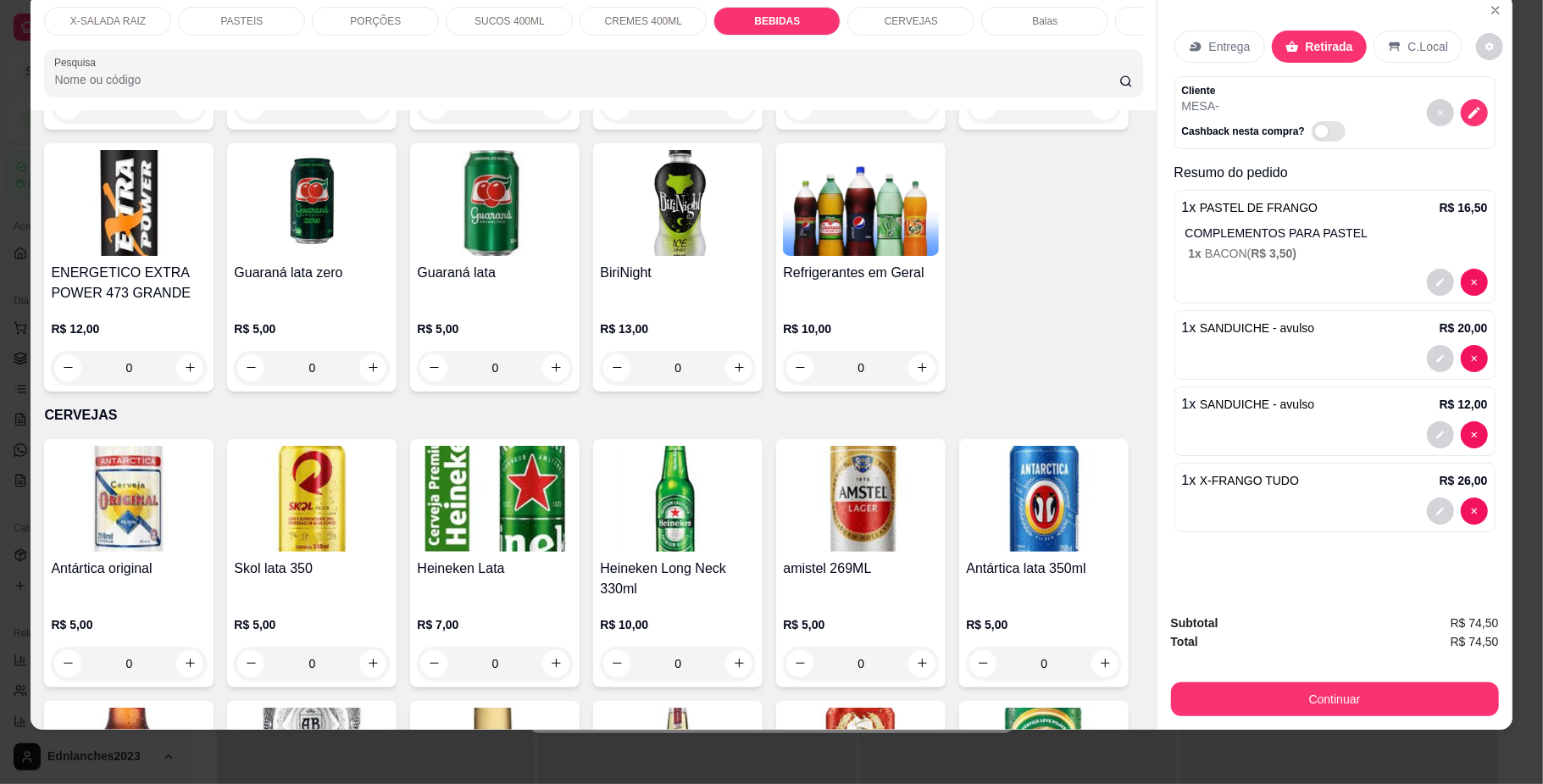
type input "1"
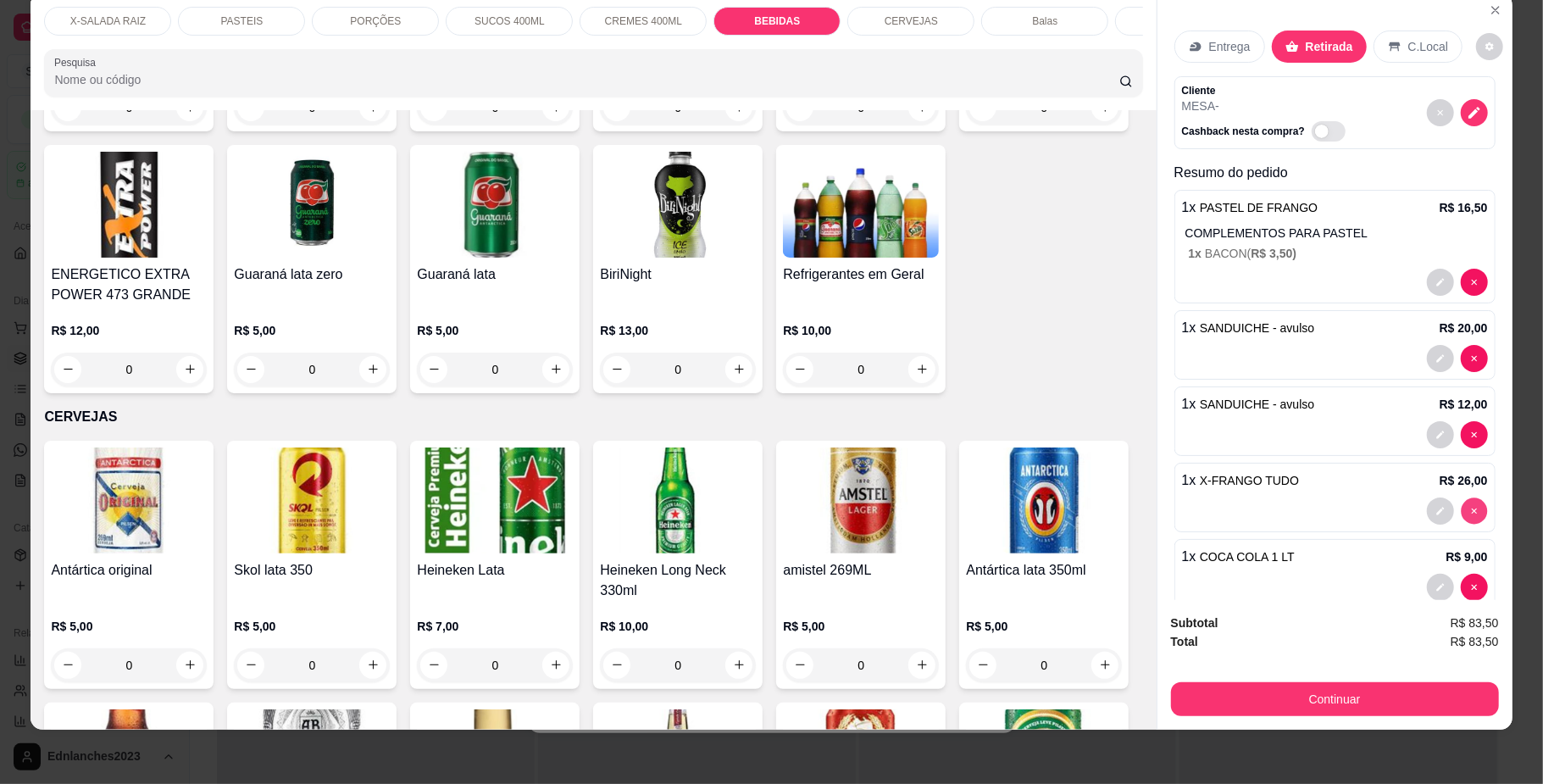
type input "0"
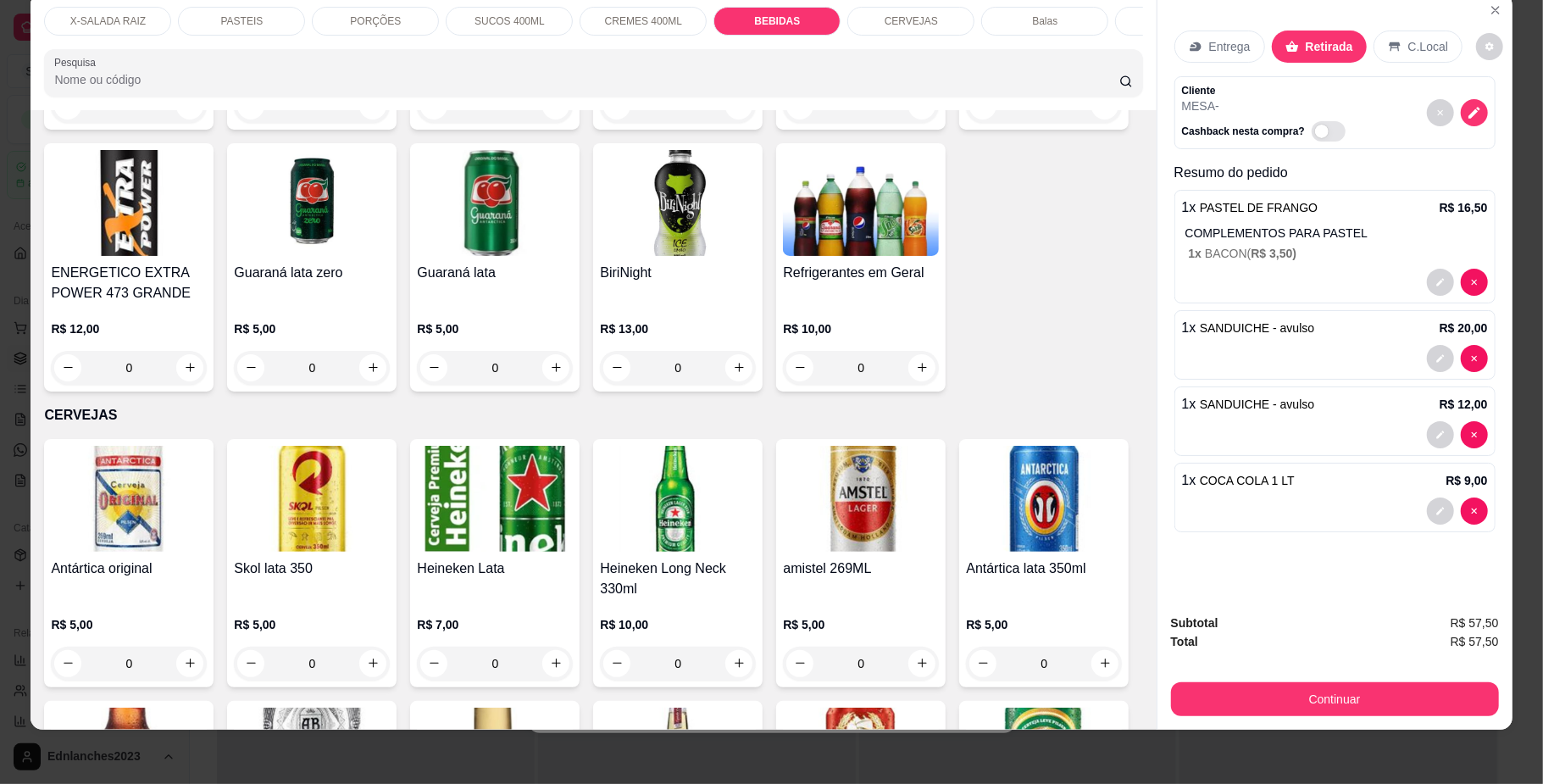
scroll to position [3003, 0]
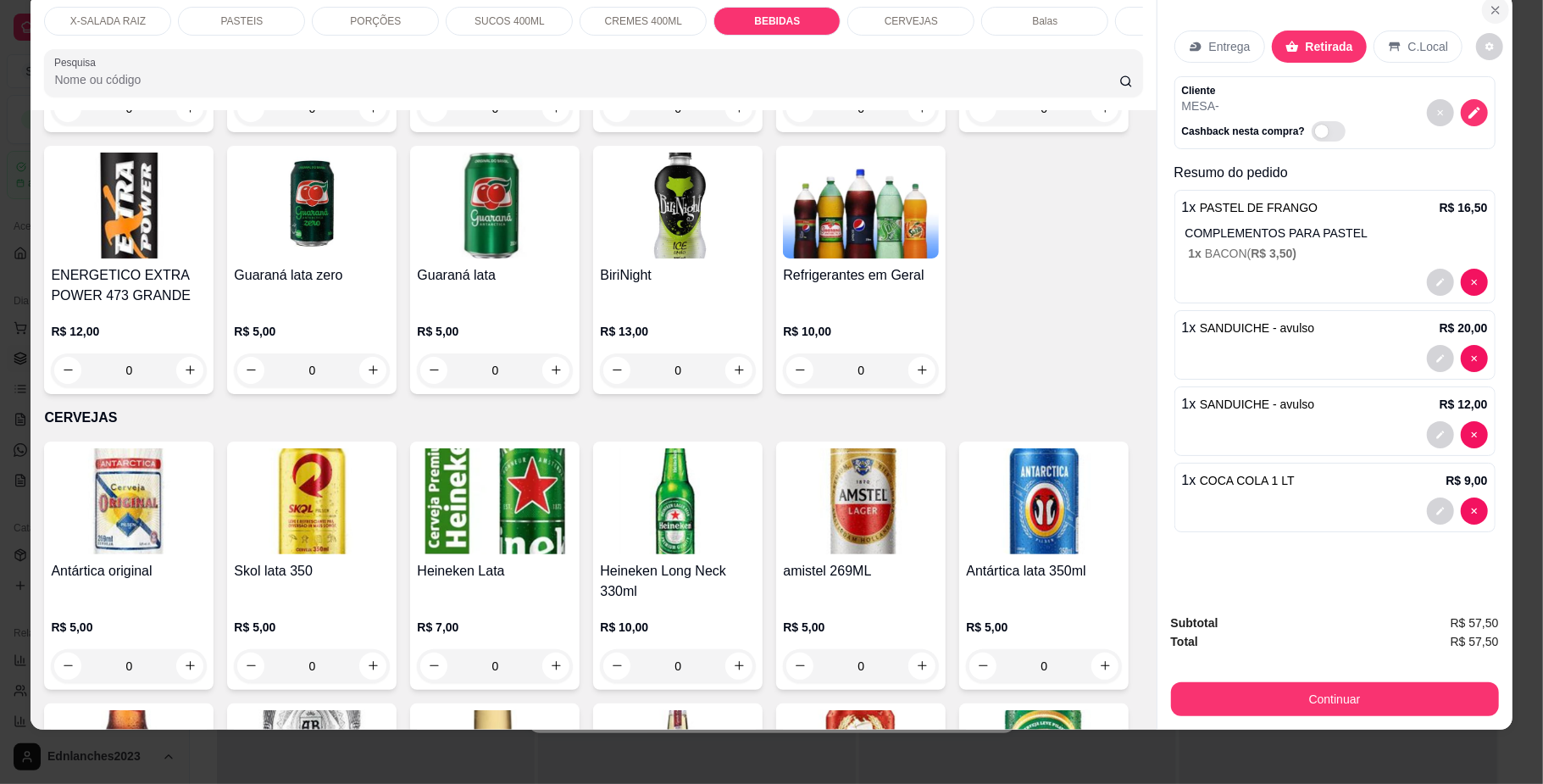
click at [1493, 10] on icon "Close" at bounding box center [1496, 10] width 7 height 7
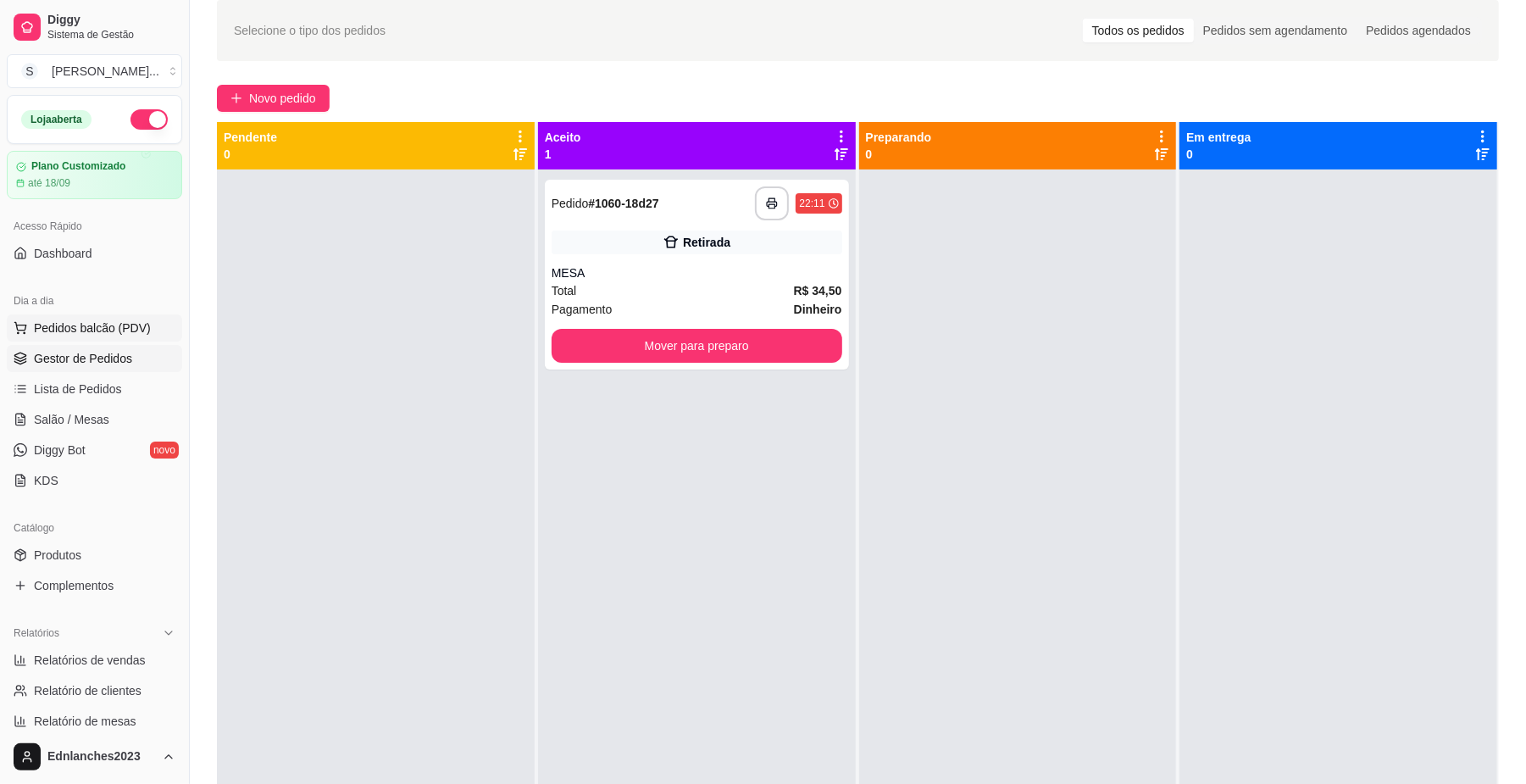
click at [114, 327] on span "Pedidos balcão (PDV)" at bounding box center [92, 328] width 117 height 17
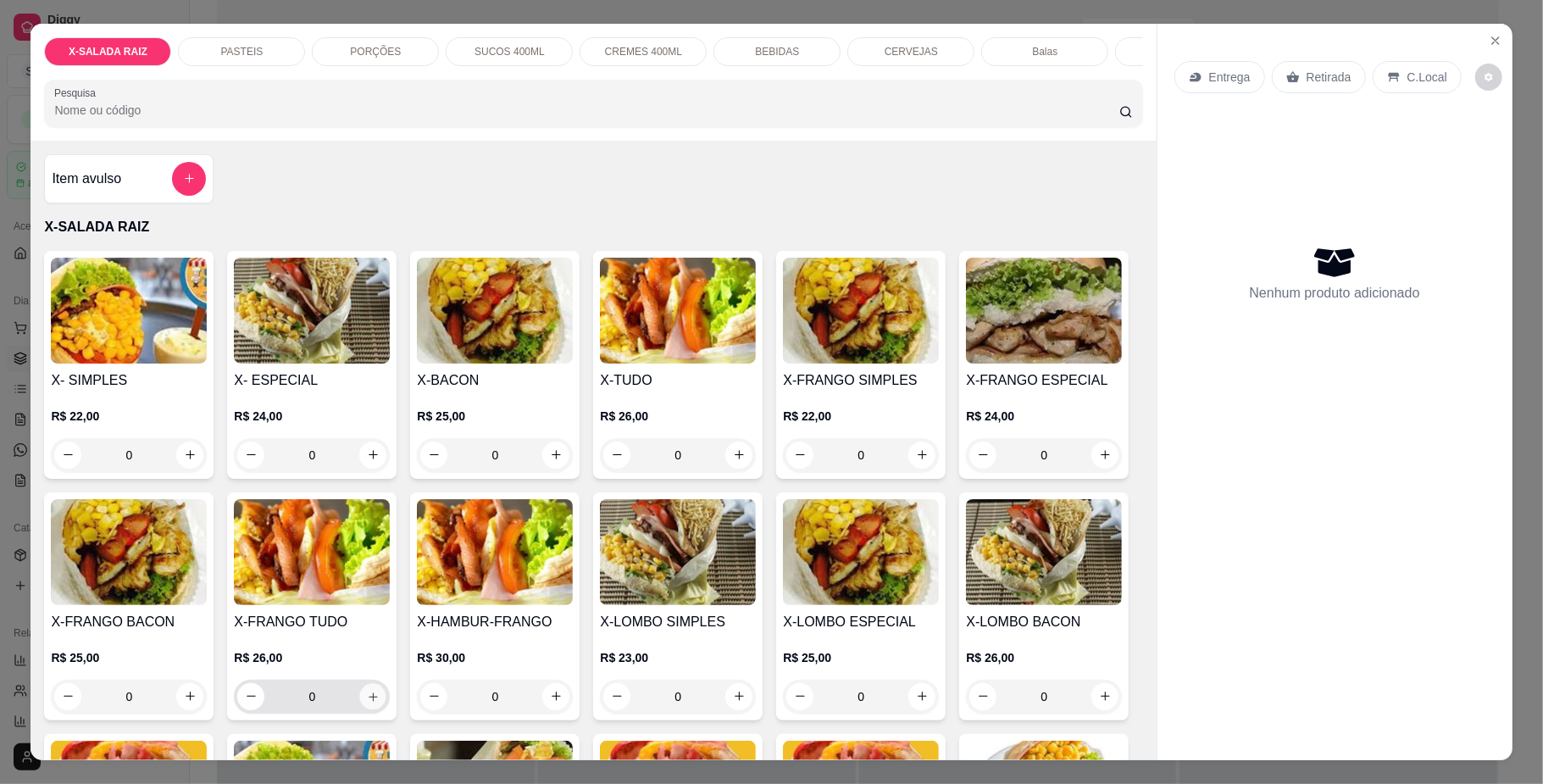
click at [379, 702] on icon "increase-product-quantity" at bounding box center [373, 695] width 13 height 13
type input "1"
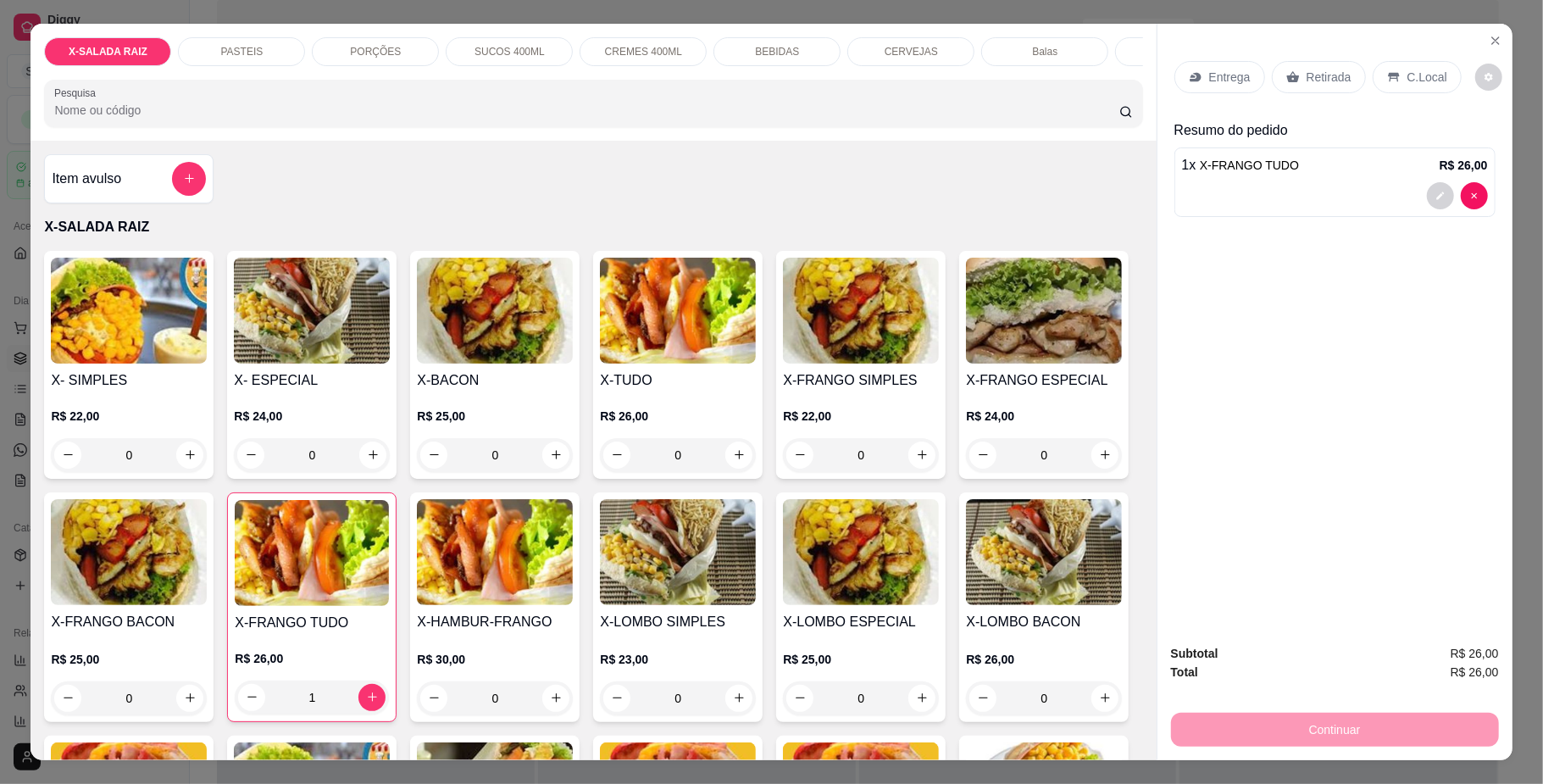
click at [737, 49] on div "BEBIDAS" at bounding box center [777, 52] width 127 height 29
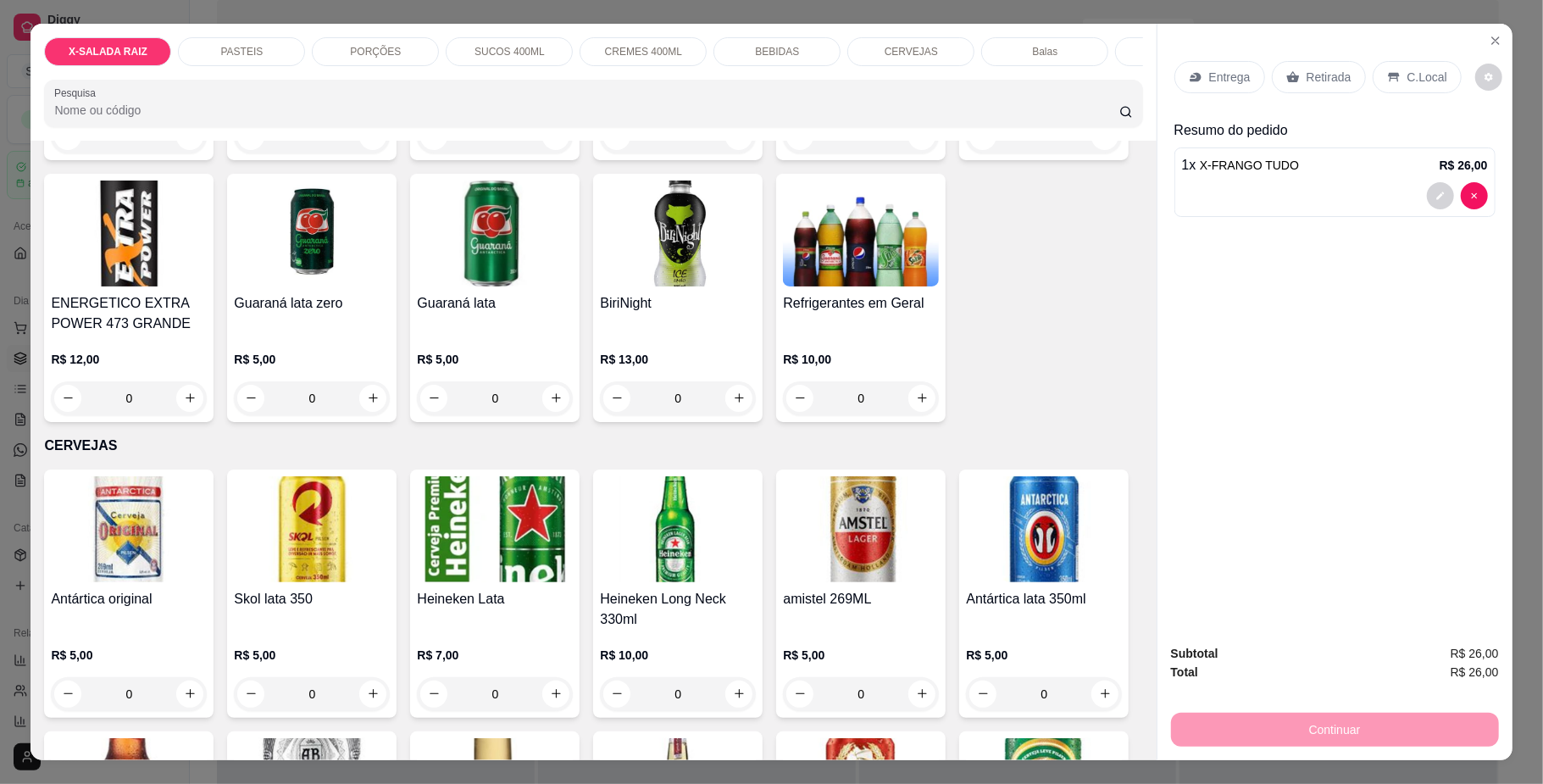
scroll to position [31, 0]
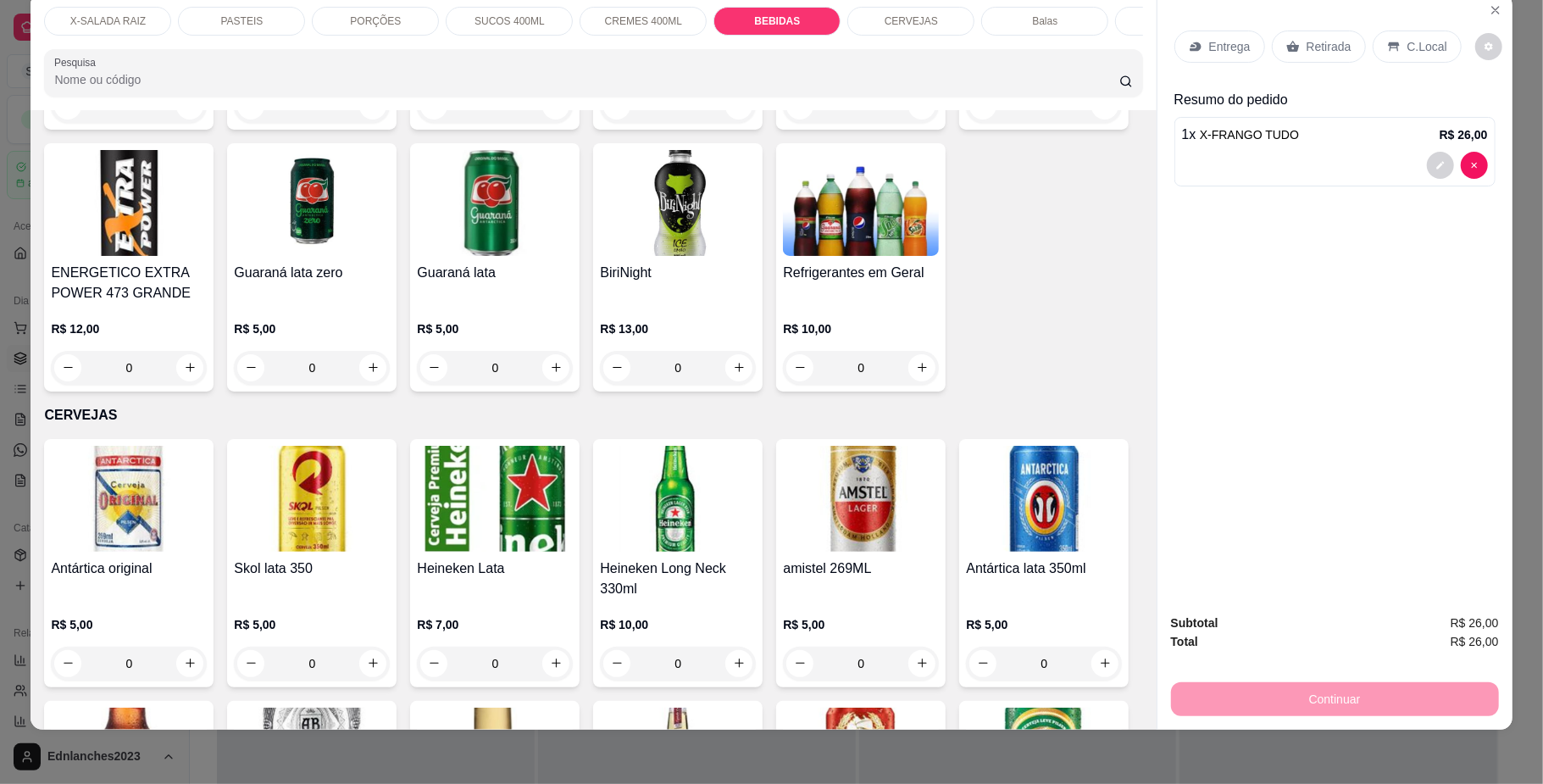
type input "1"
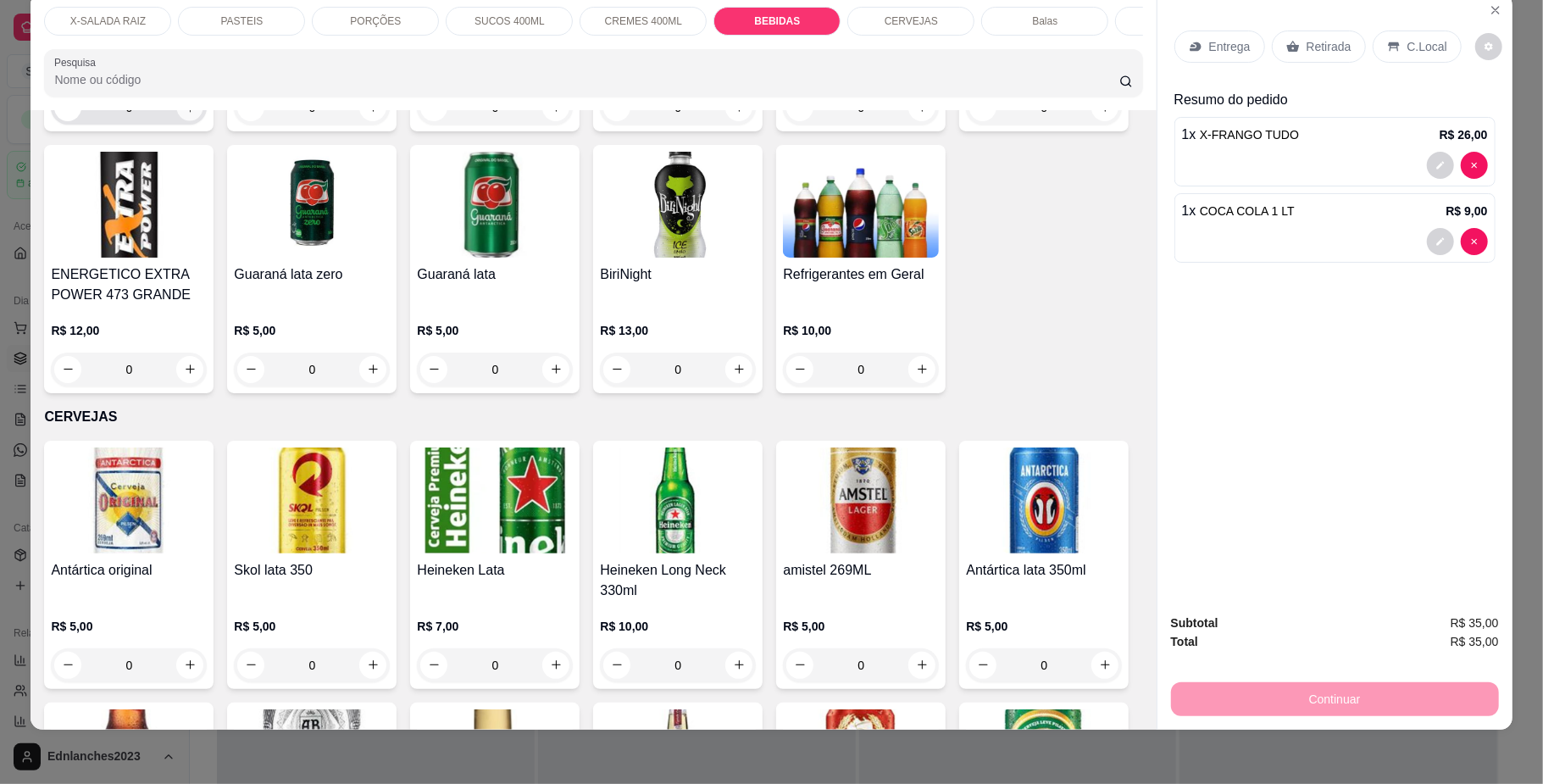
click at [197, 114] on icon "increase-product-quantity" at bounding box center [190, 107] width 13 height 13
type input "1"
